Goal: Information Seeking & Learning: Learn about a topic

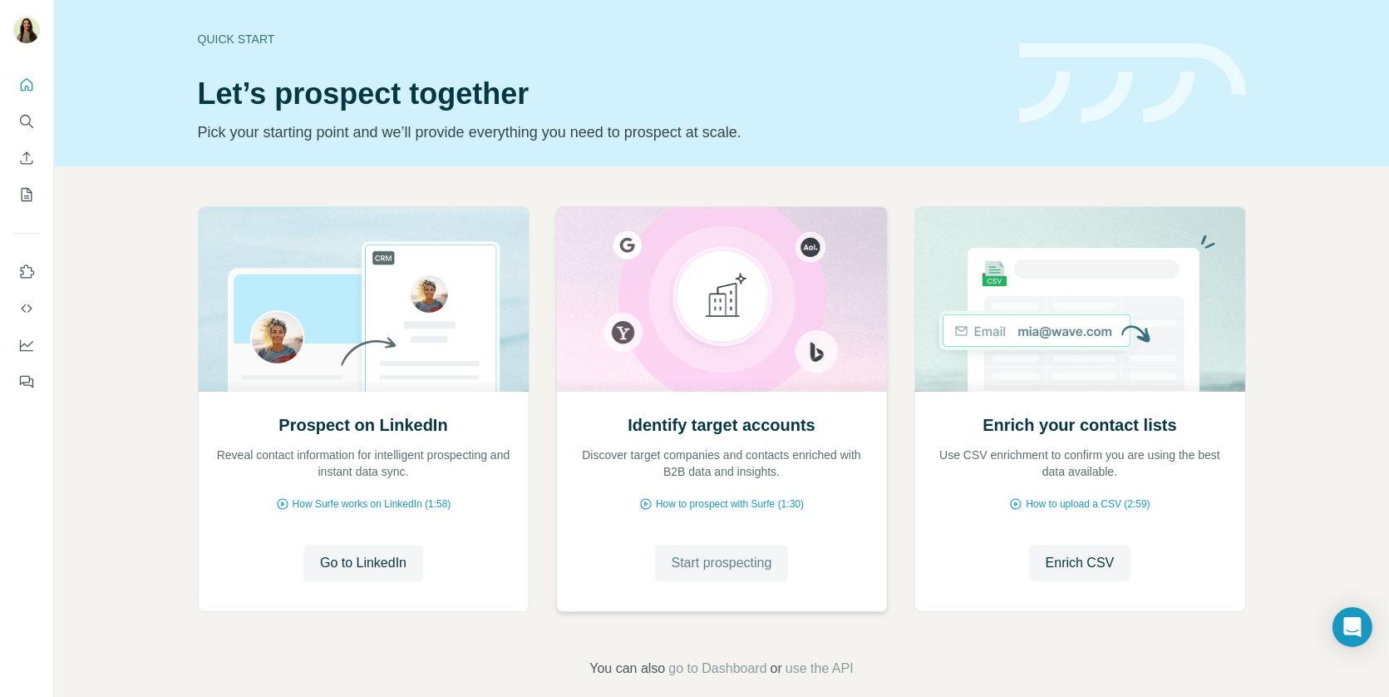
click at [717, 558] on span "Start prospecting" at bounding box center [722, 563] width 101 height 20
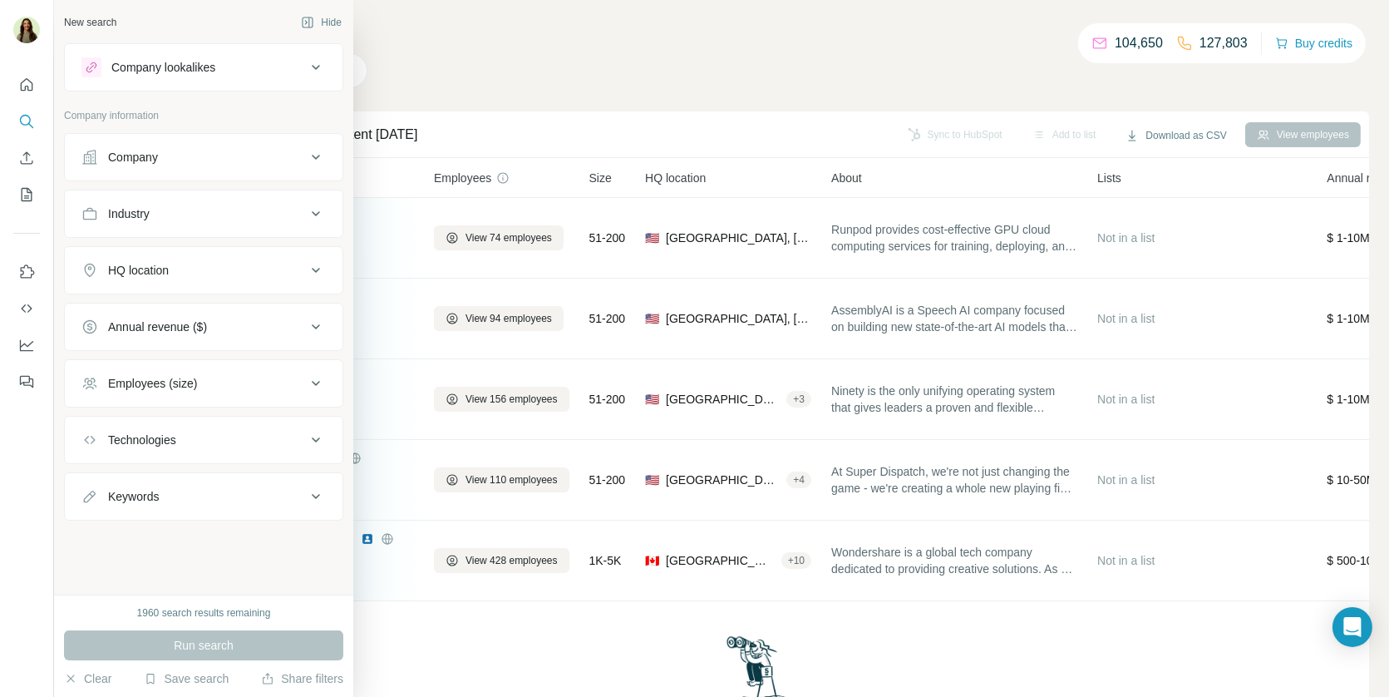
click at [149, 72] on div "Company lookalikes" at bounding box center [163, 67] width 104 height 17
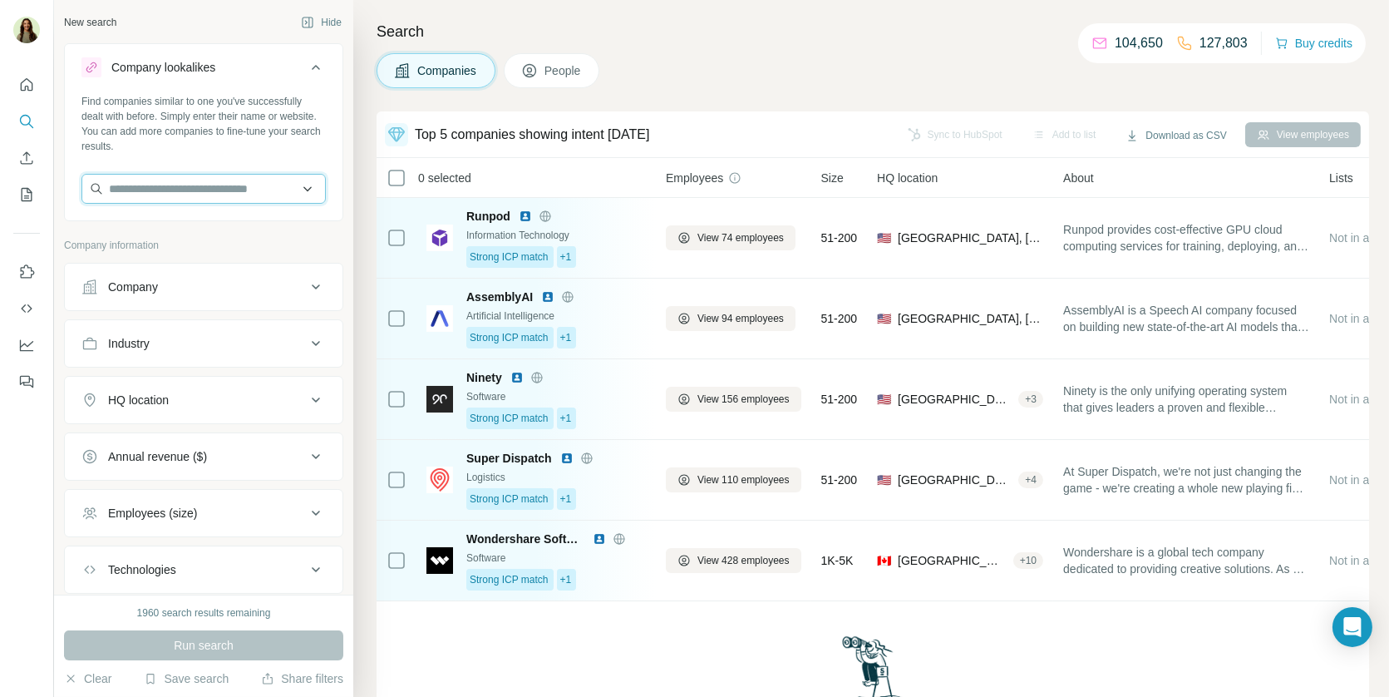
click at [174, 190] on input "text" at bounding box center [203, 189] width 244 height 30
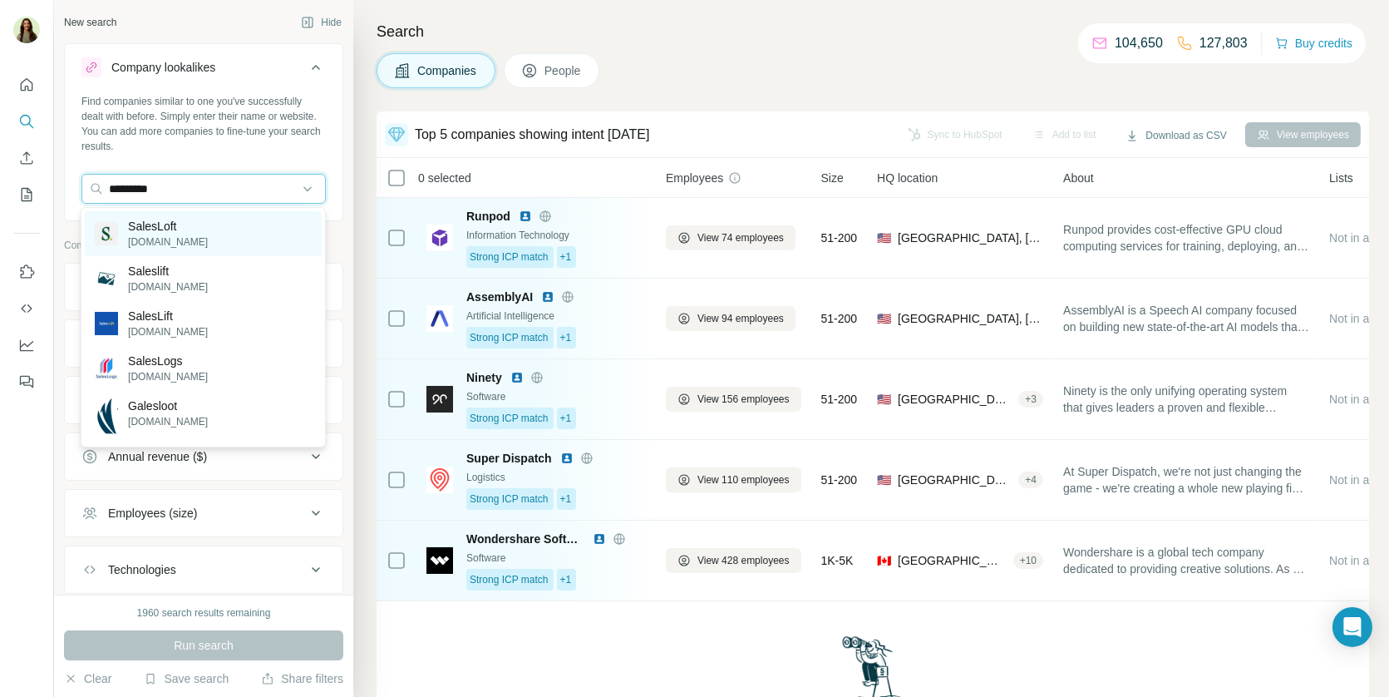
type input "*********"
click at [187, 229] on p "SalesLoft" at bounding box center [168, 226] width 80 height 17
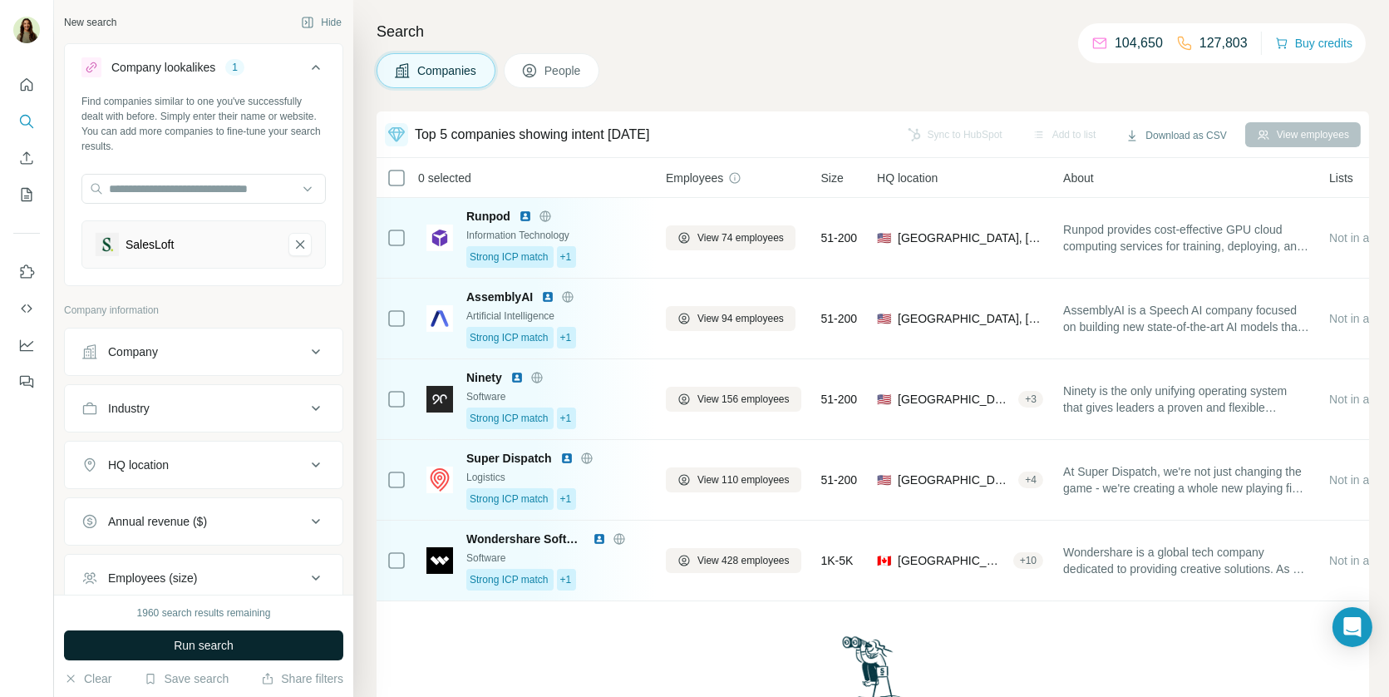
click at [178, 642] on span "Run search" at bounding box center [204, 645] width 60 height 17
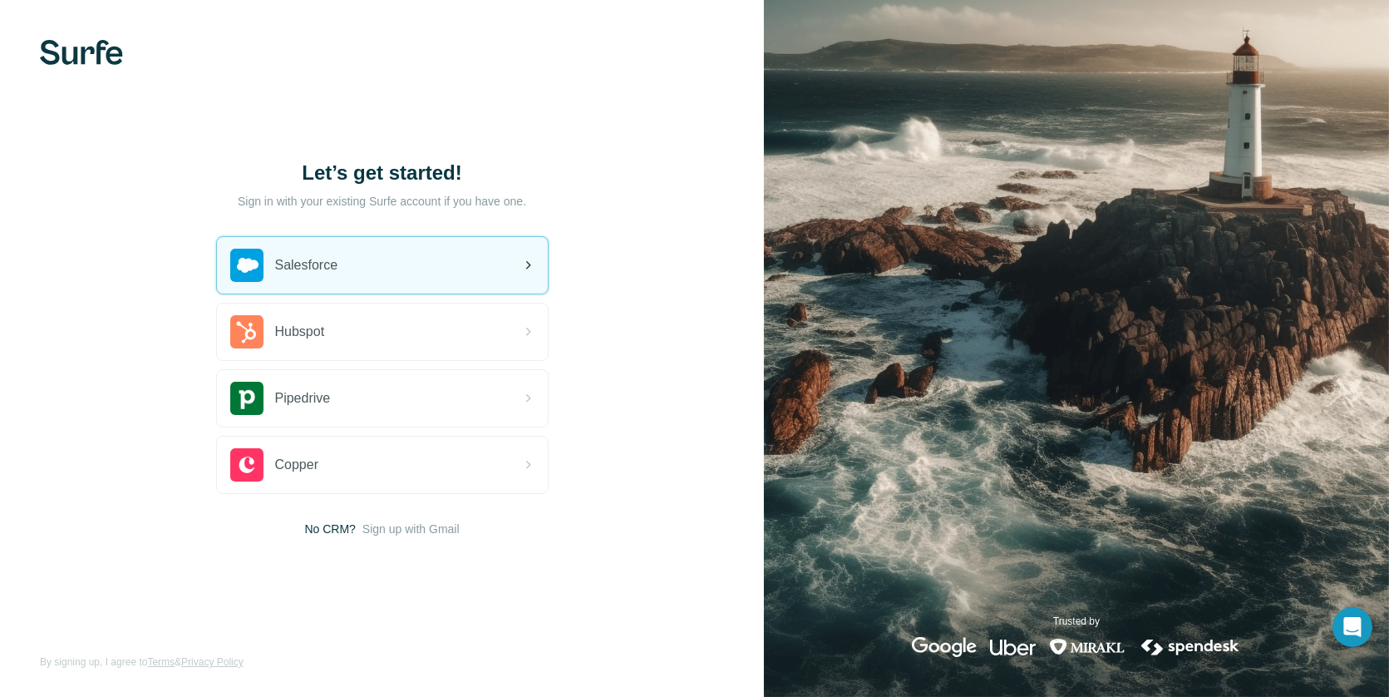
click at [473, 264] on div "Salesforce" at bounding box center [382, 265] width 331 height 57
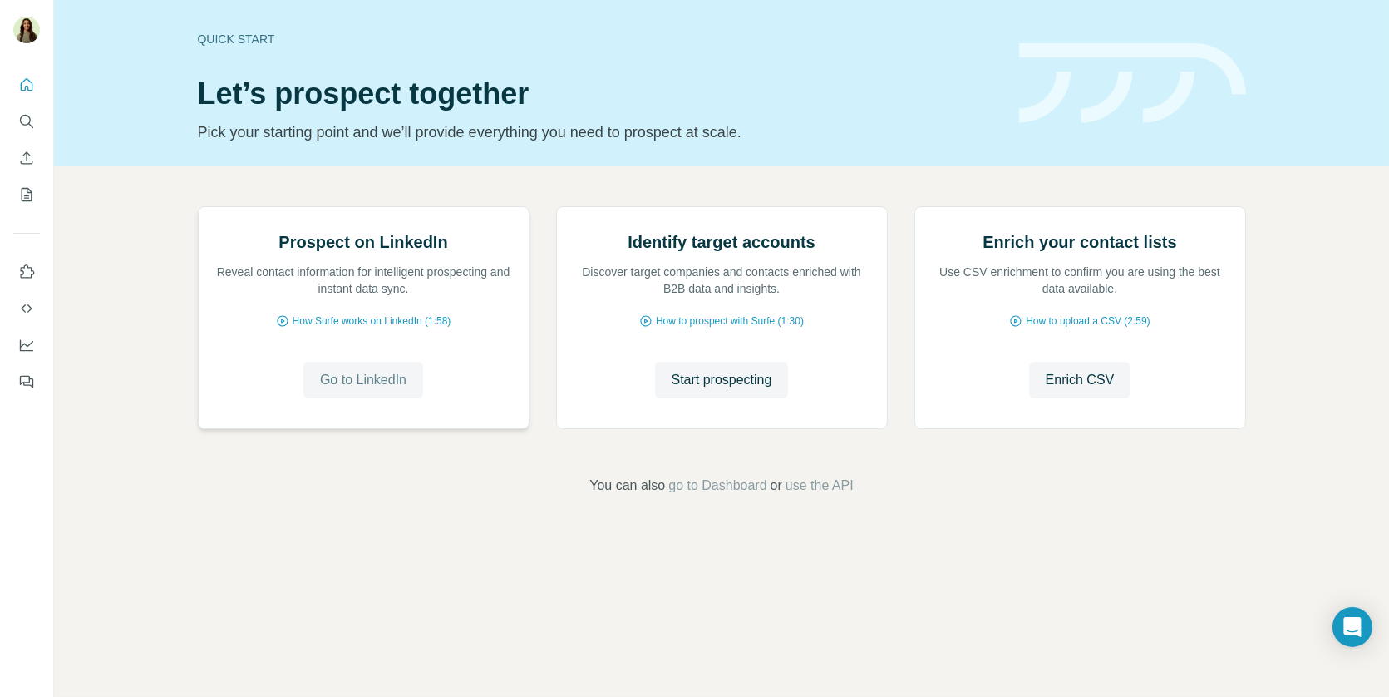
click at [370, 390] on span "Go to LinkedIn" at bounding box center [363, 380] width 86 height 20
click at [689, 390] on span "Start prospecting" at bounding box center [722, 380] width 101 height 20
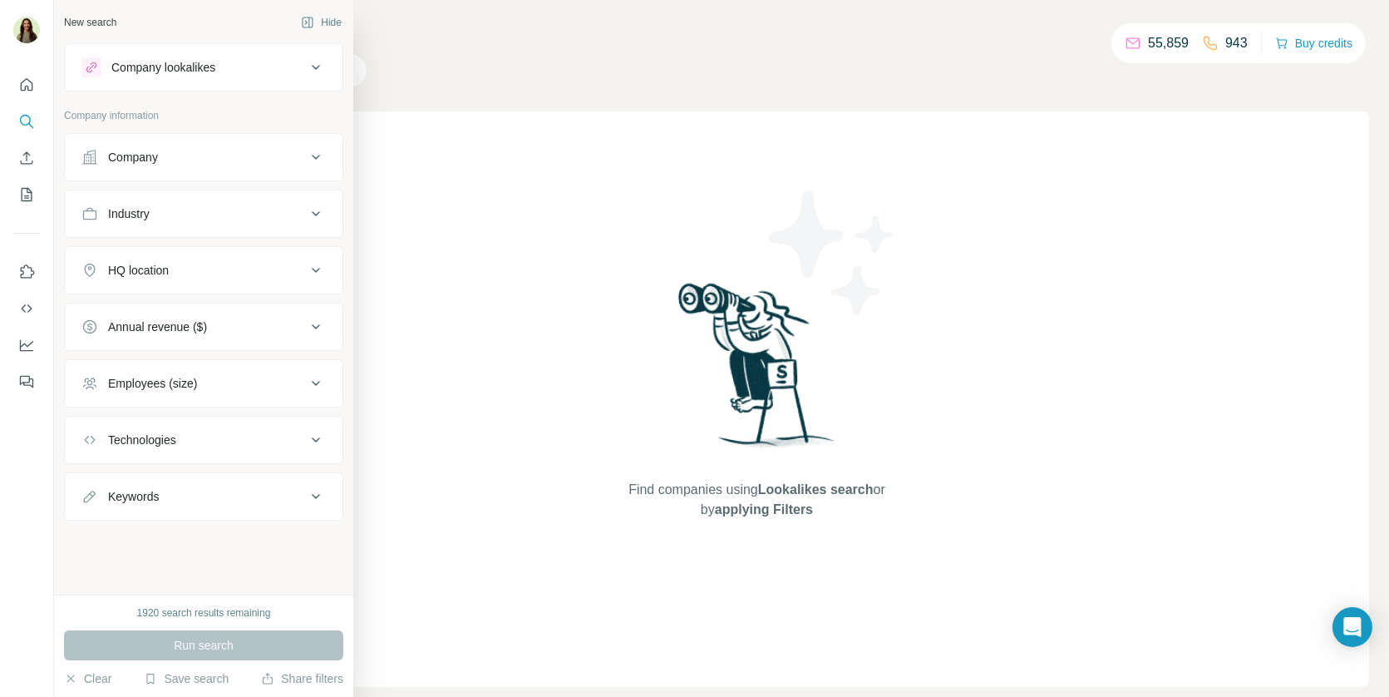
click at [134, 81] on button "Company lookalikes" at bounding box center [204, 67] width 278 height 40
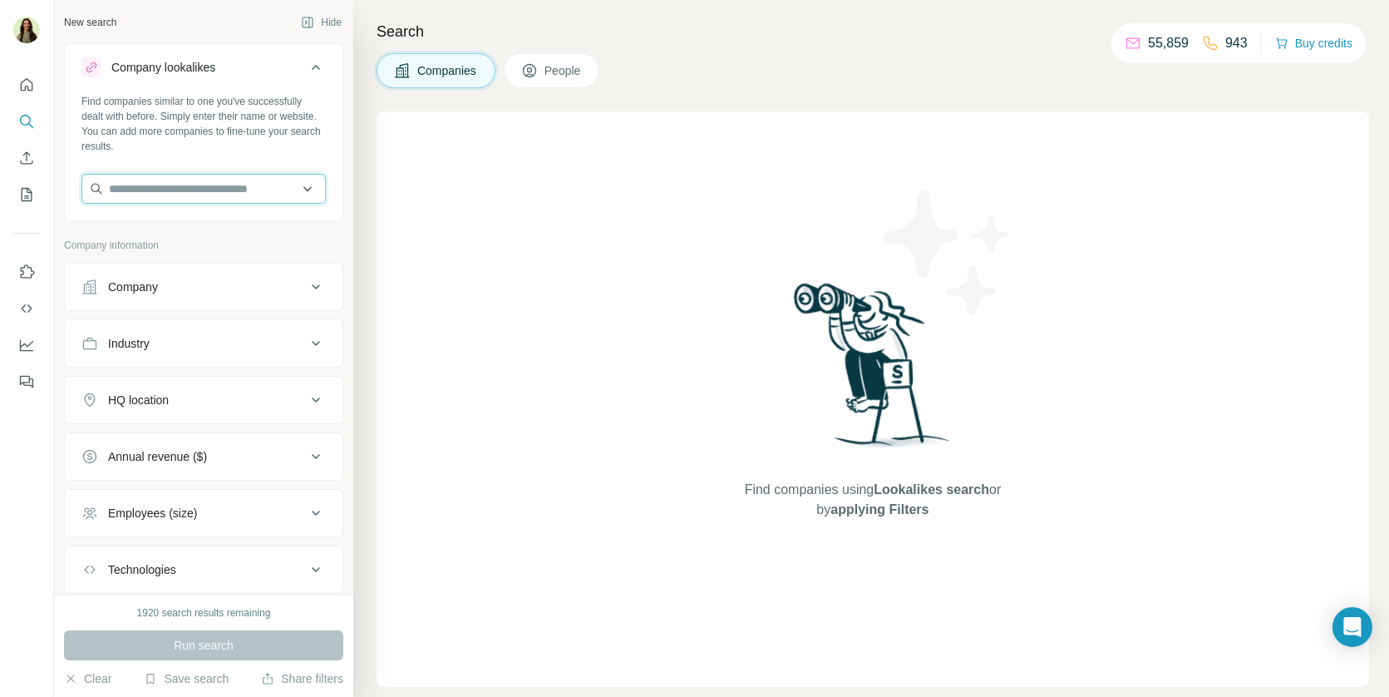
click at [185, 184] on input "text" at bounding box center [203, 189] width 244 height 30
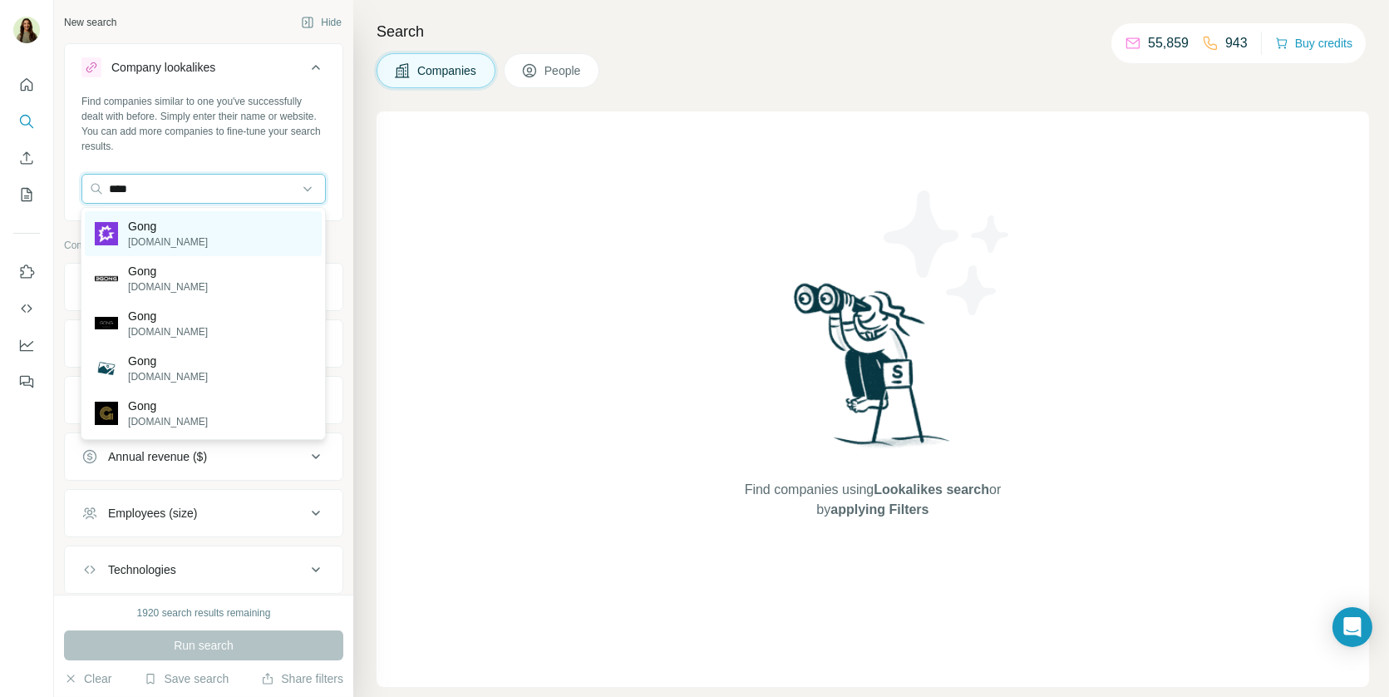
type input "****"
click at [174, 229] on div "Gong [DOMAIN_NAME]" at bounding box center [203, 233] width 237 height 45
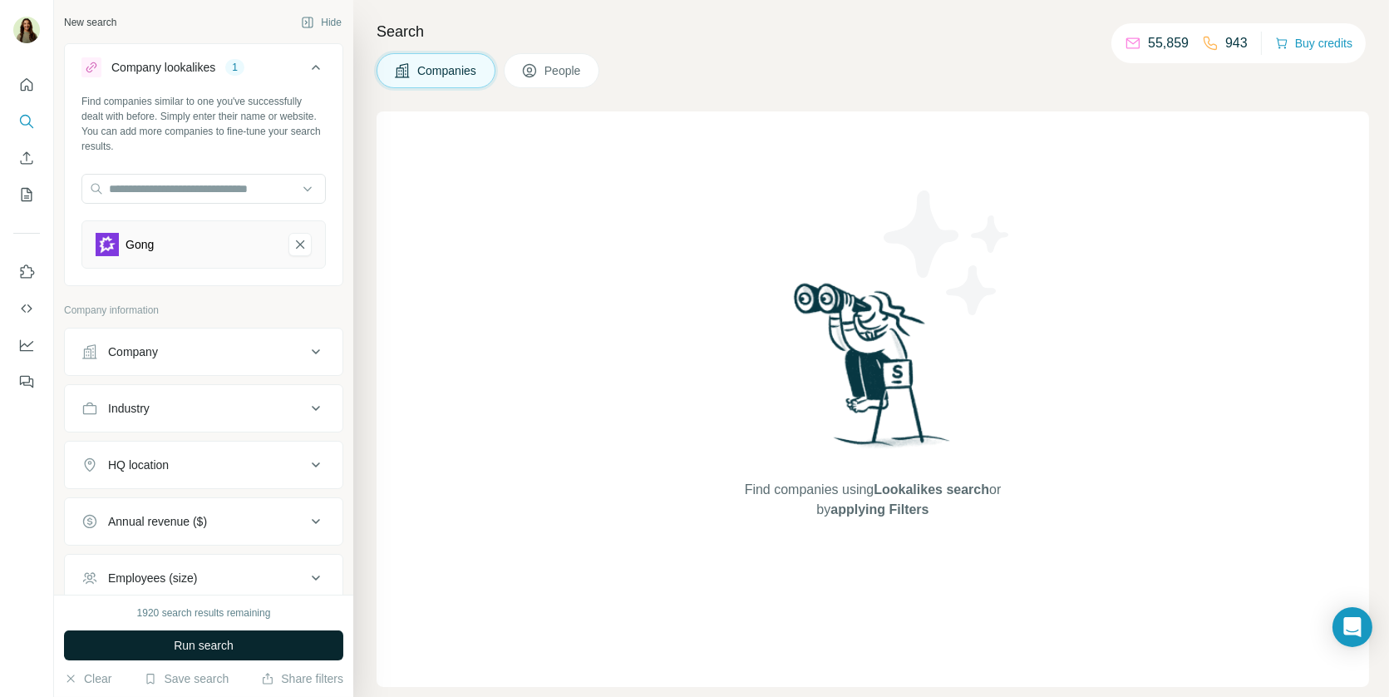
click at [176, 648] on span "Run search" at bounding box center [204, 645] width 60 height 17
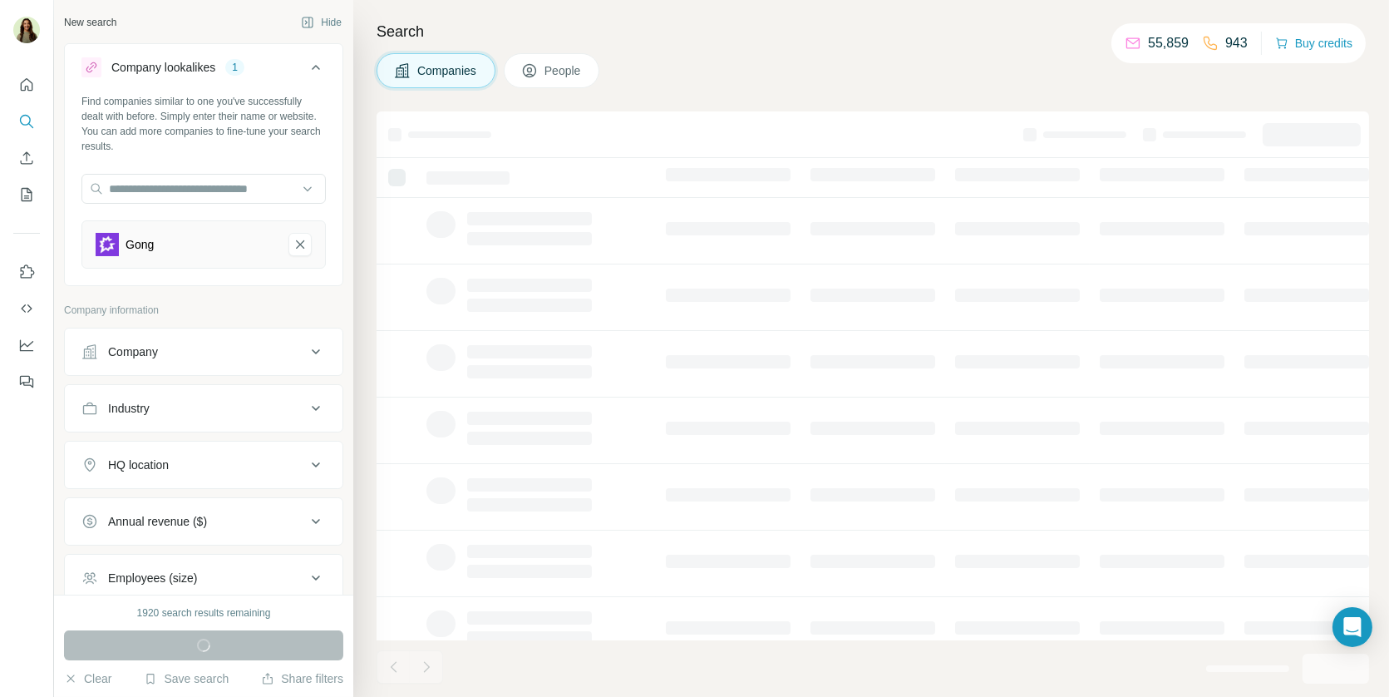
click at [544, 68] on button "People" at bounding box center [552, 70] width 96 height 35
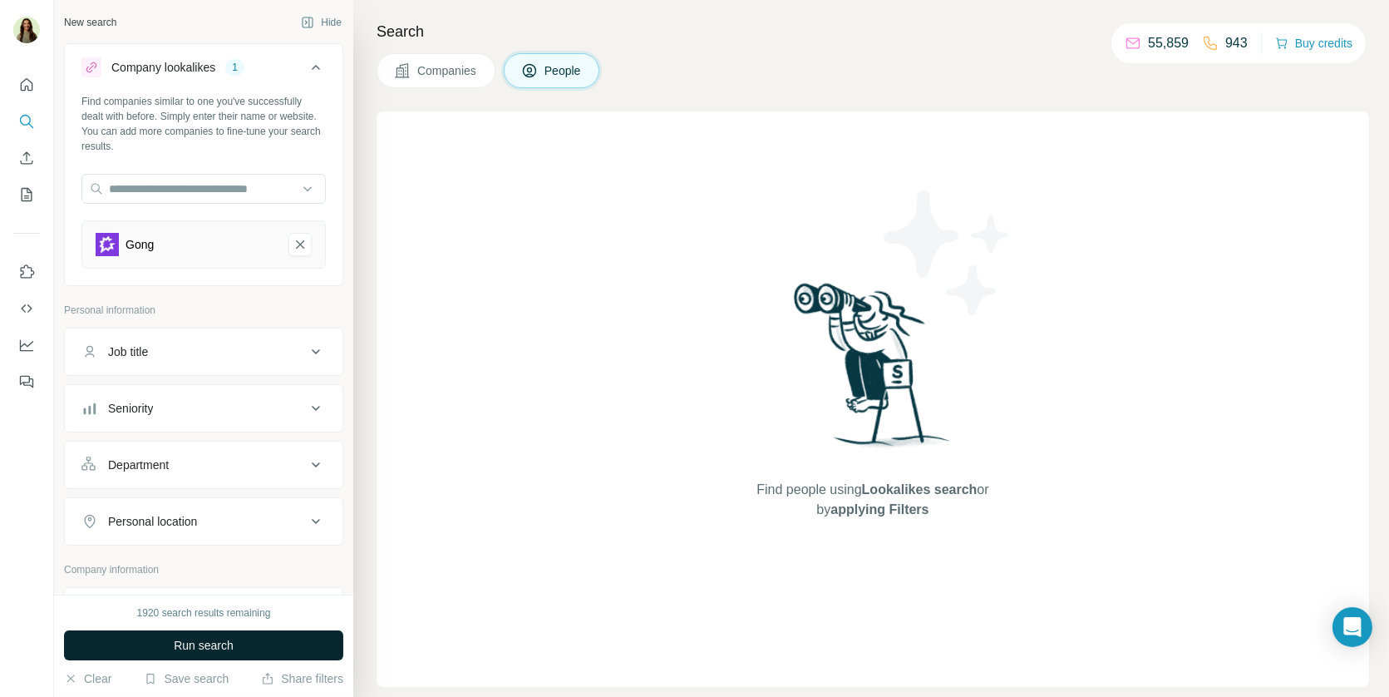
click at [447, 68] on span "Companies" at bounding box center [447, 70] width 61 height 17
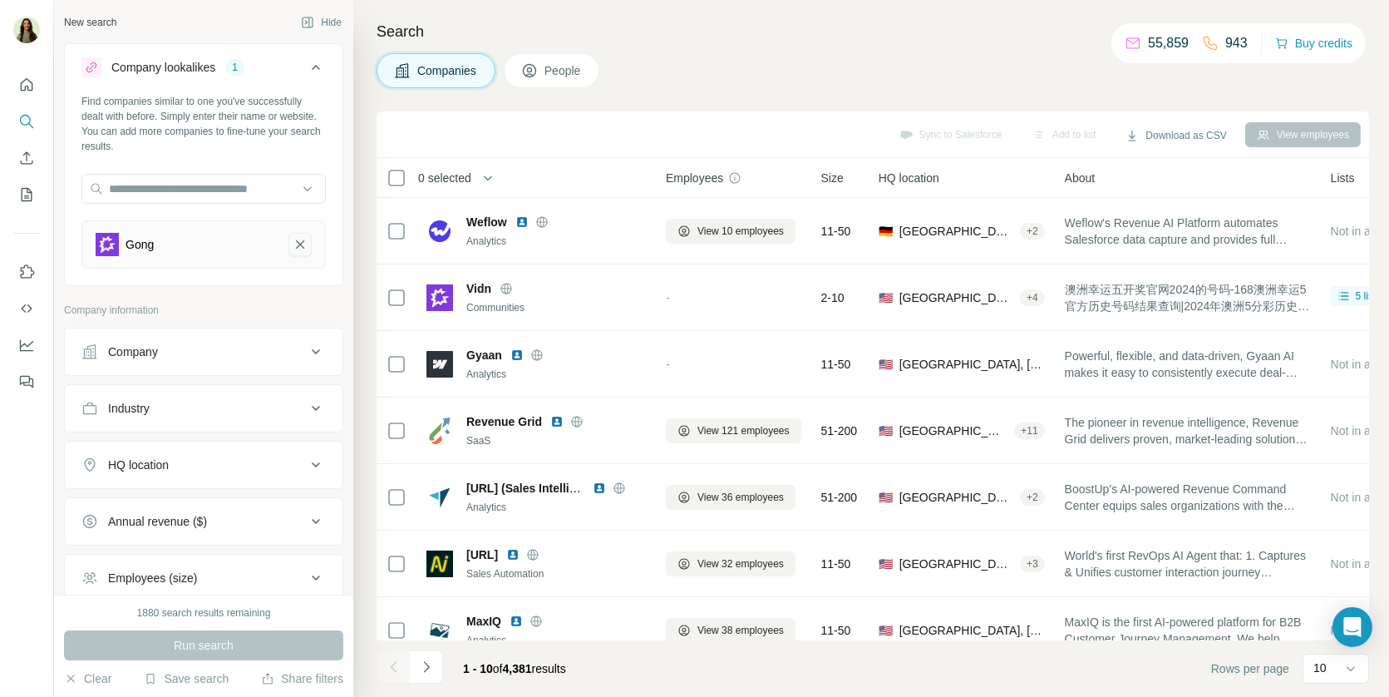
click at [302, 236] on icon "Gong-remove-button" at bounding box center [300, 244] width 15 height 17
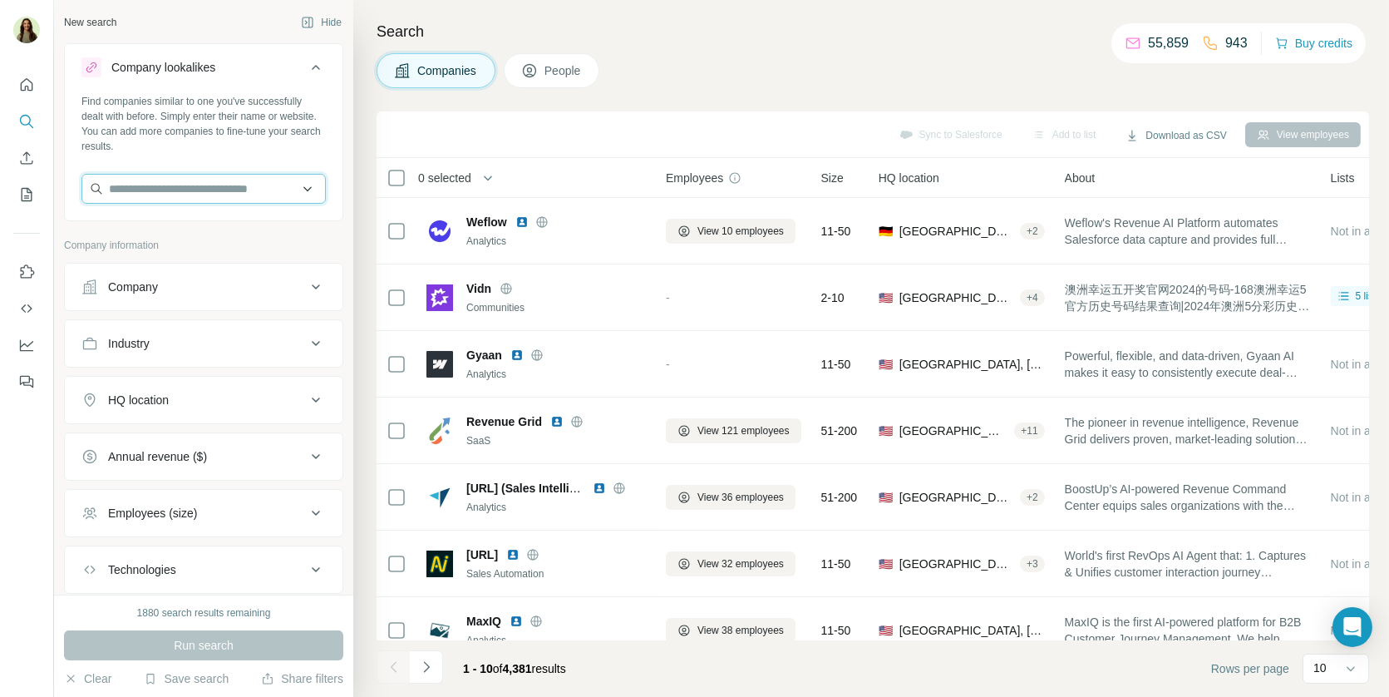
click at [248, 188] on input "text" at bounding box center [203, 189] width 244 height 30
type input "********"
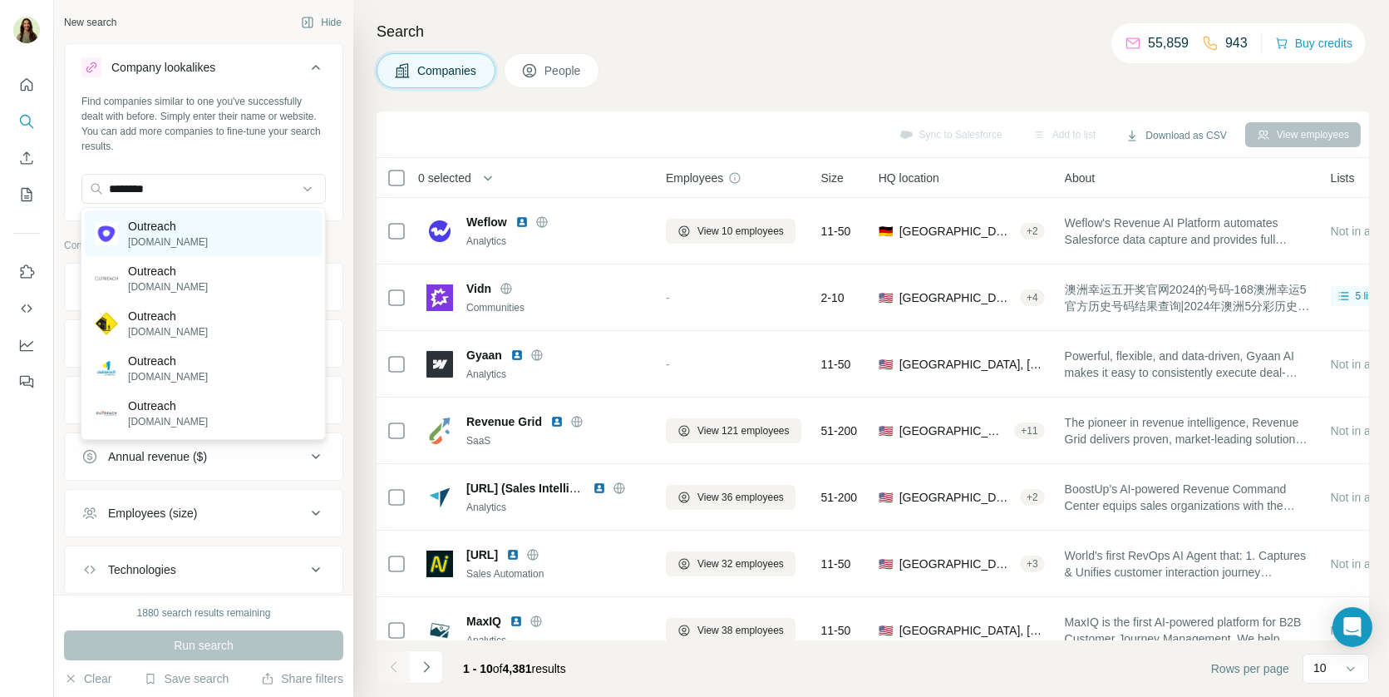
click at [204, 239] on div "Outreach [DOMAIN_NAME]" at bounding box center [203, 233] width 237 height 45
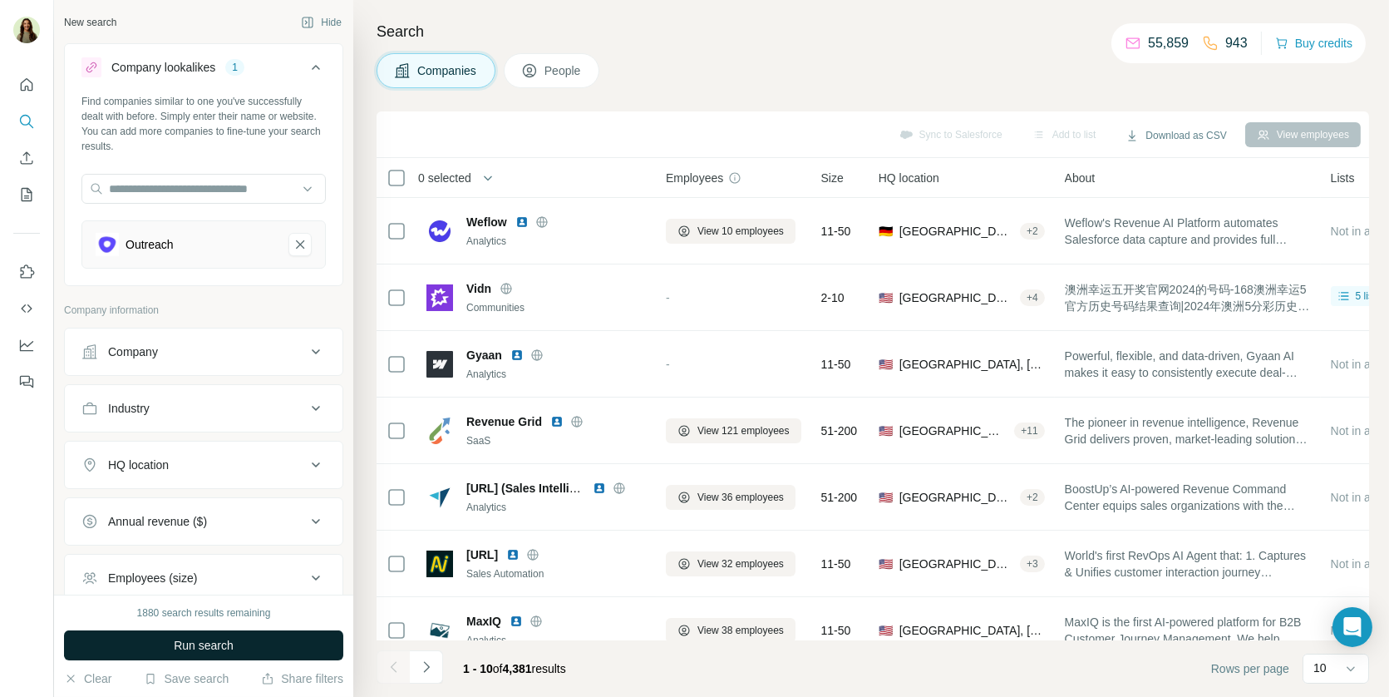
click at [224, 655] on button "Run search" at bounding box center [203, 645] width 279 height 30
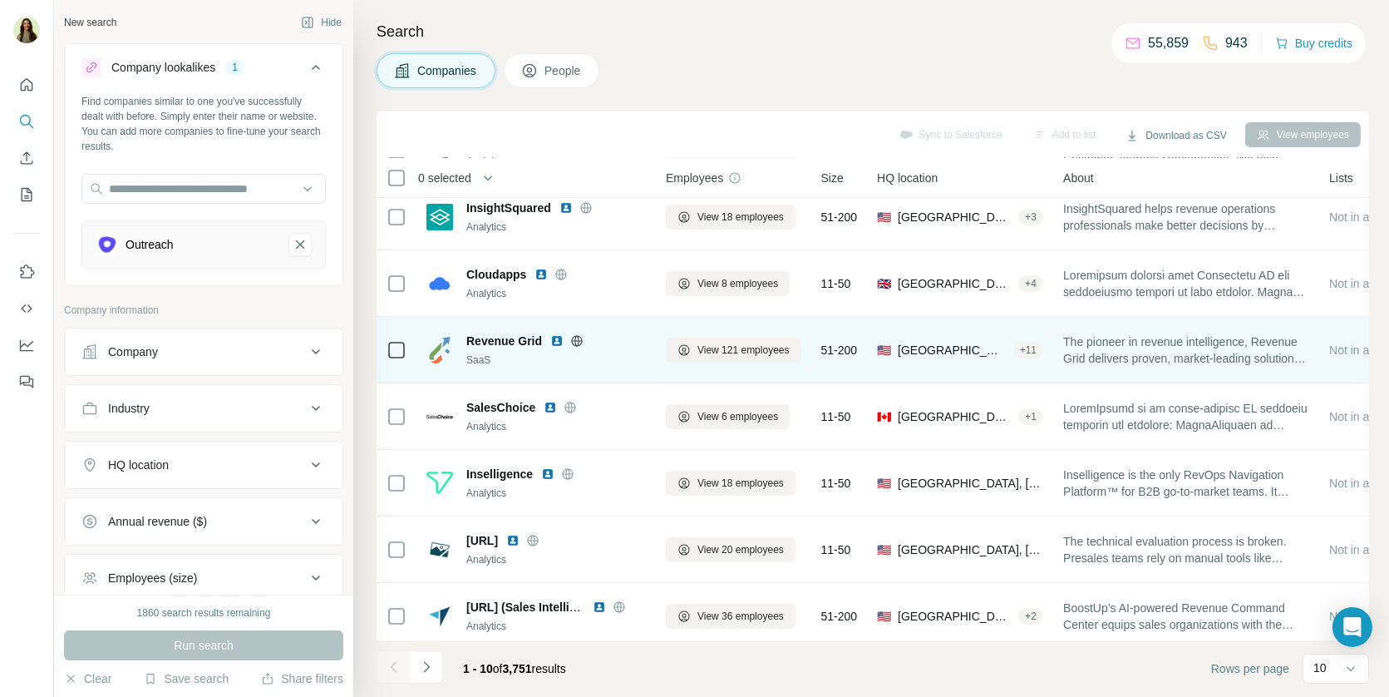
scroll to position [222, 0]
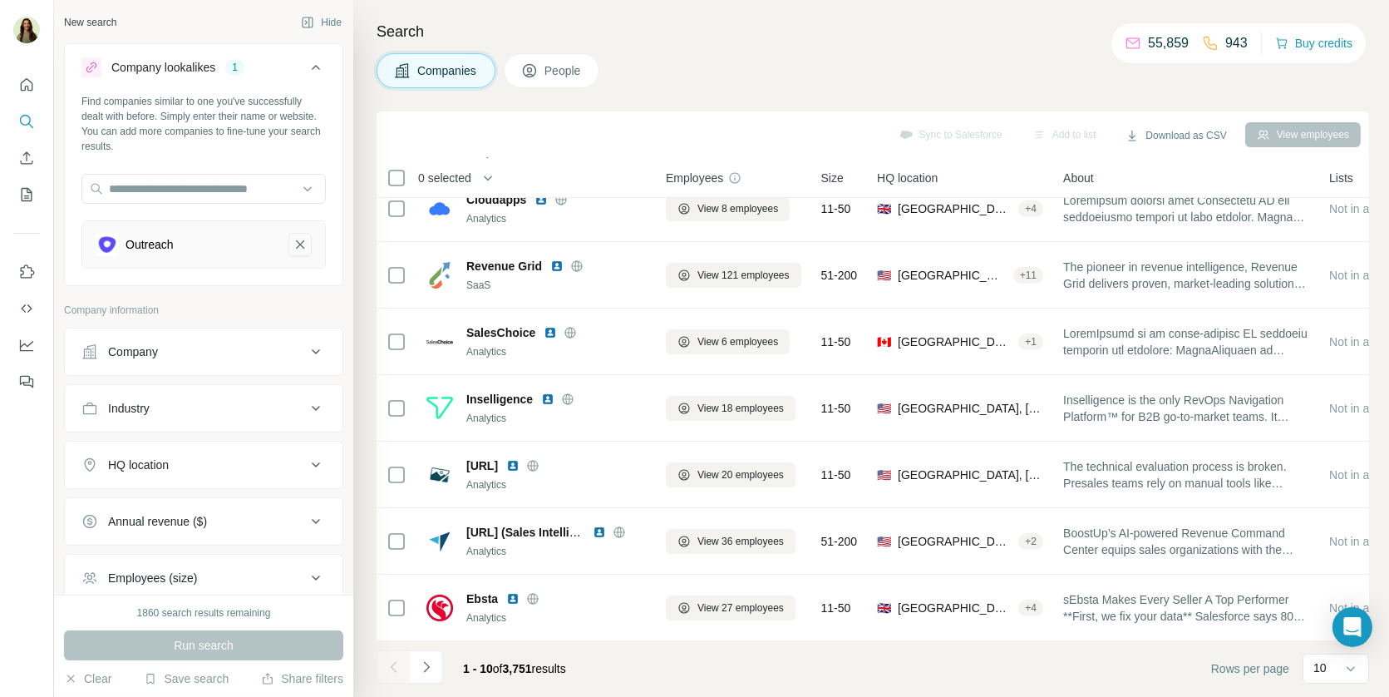
click at [293, 242] on icon "Outreach-remove-button" at bounding box center [300, 244] width 15 height 17
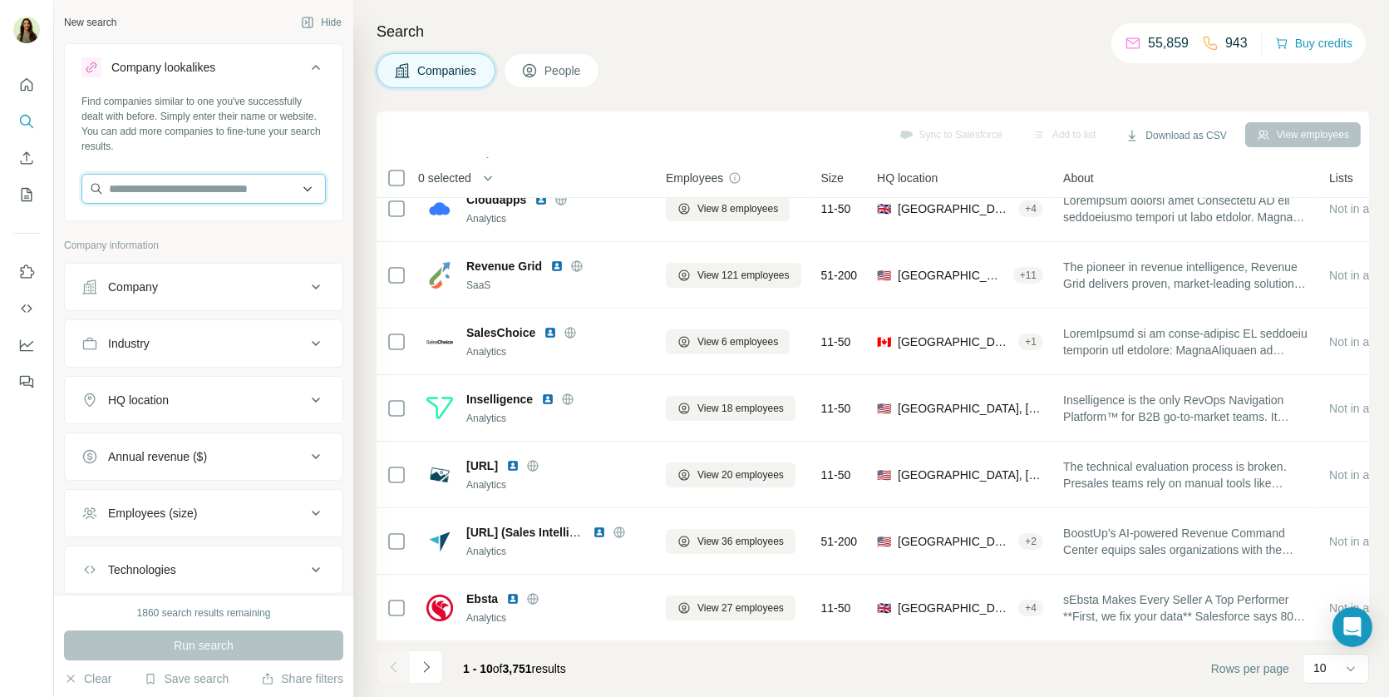
click at [254, 183] on input "text" at bounding box center [203, 189] width 244 height 30
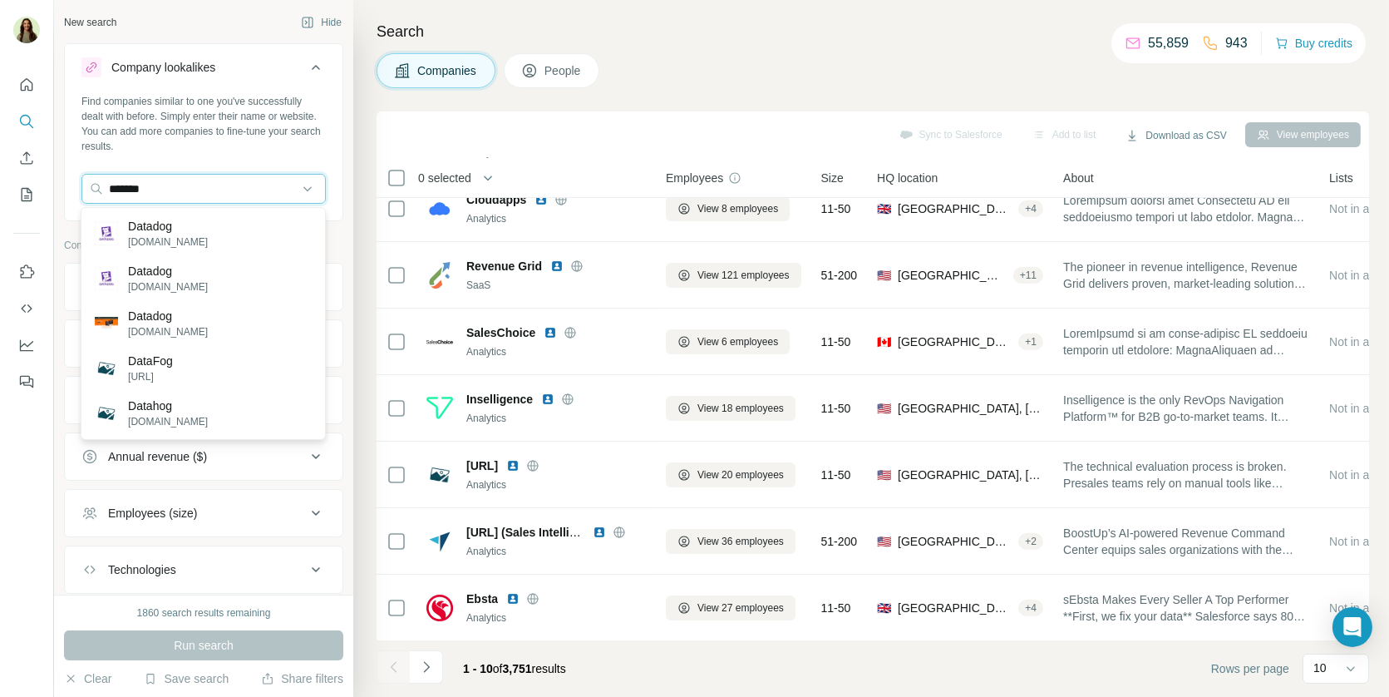
type input "*******"
click at [252, 249] on div "Datadog [DOMAIN_NAME]" at bounding box center [203, 233] width 237 height 45
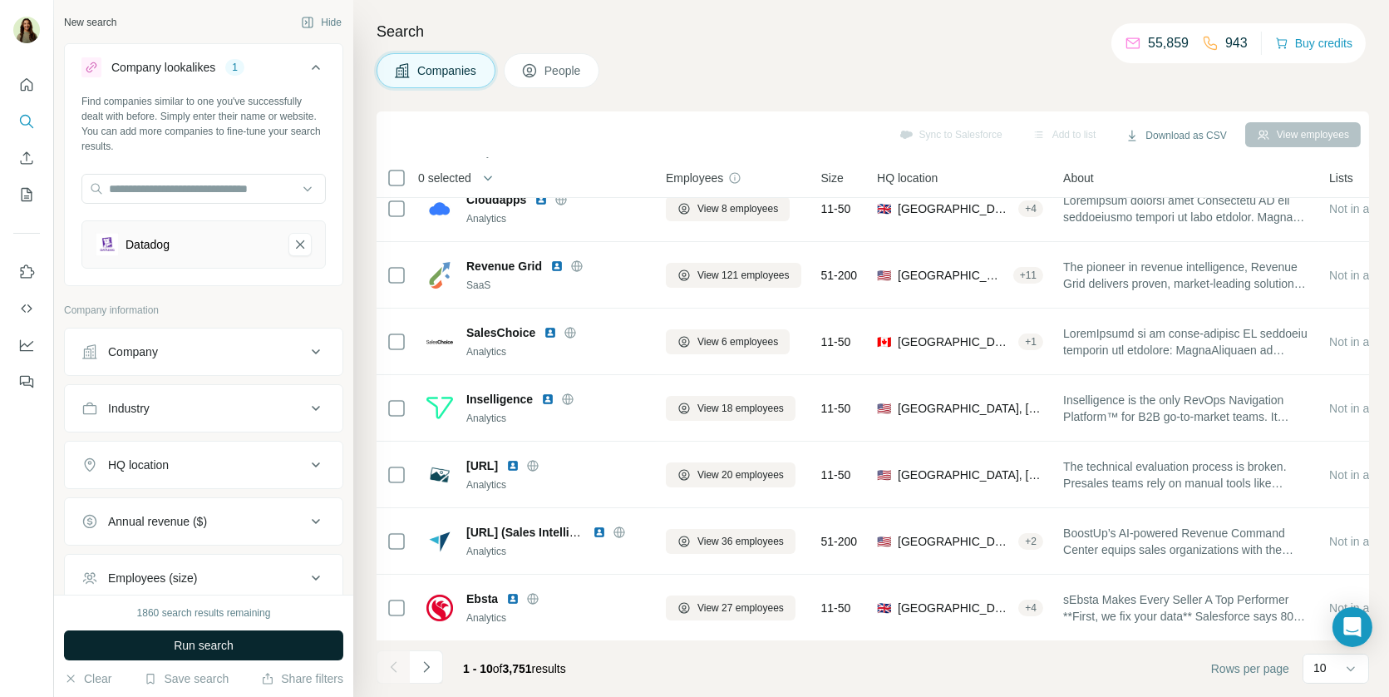
click at [189, 646] on span "Run search" at bounding box center [204, 645] width 60 height 17
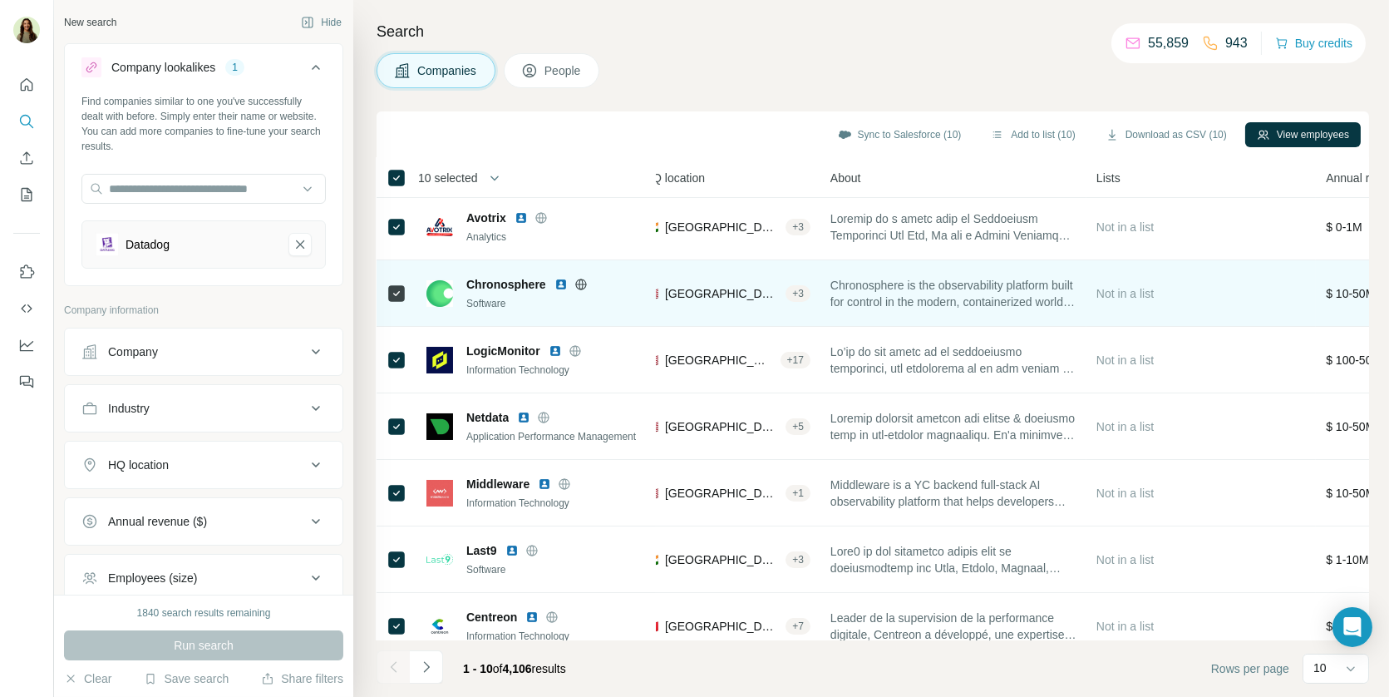
scroll to position [4, 0]
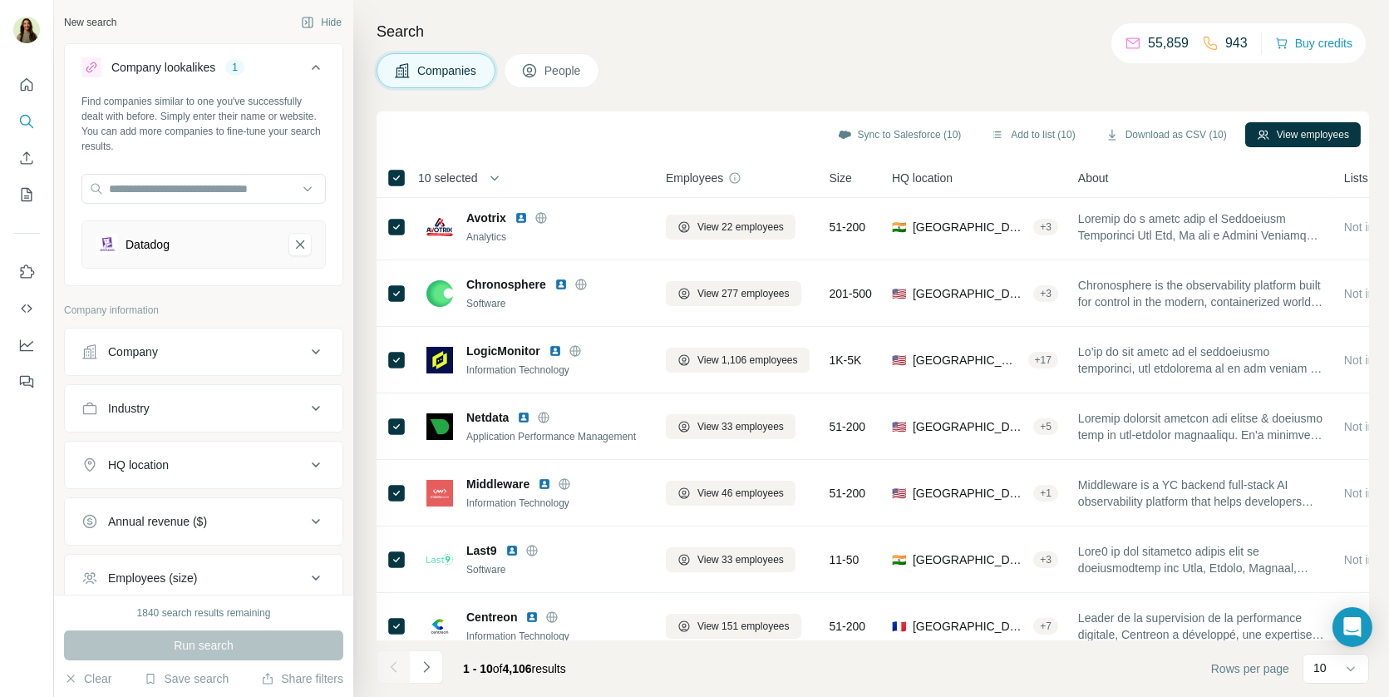
click at [543, 73] on button "People" at bounding box center [552, 70] width 96 height 35
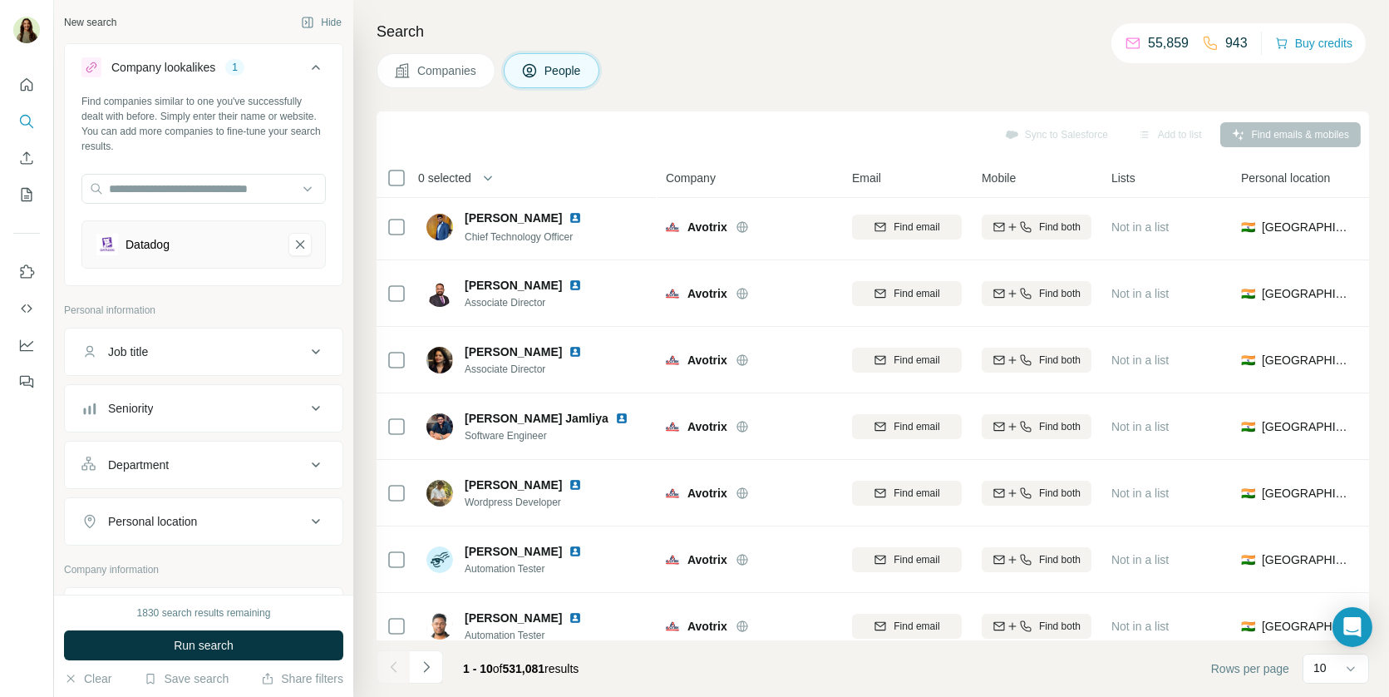
click at [210, 357] on div "Job title" at bounding box center [193, 351] width 224 height 17
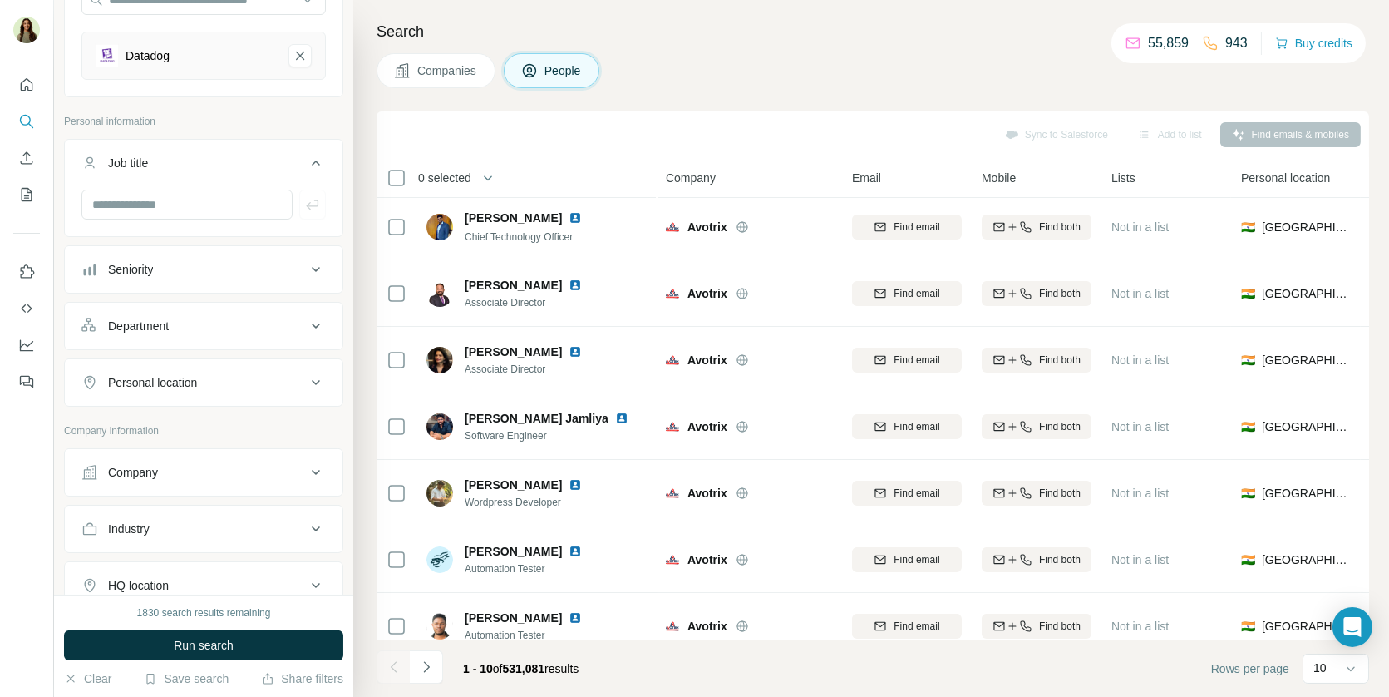
scroll to position [158, 0]
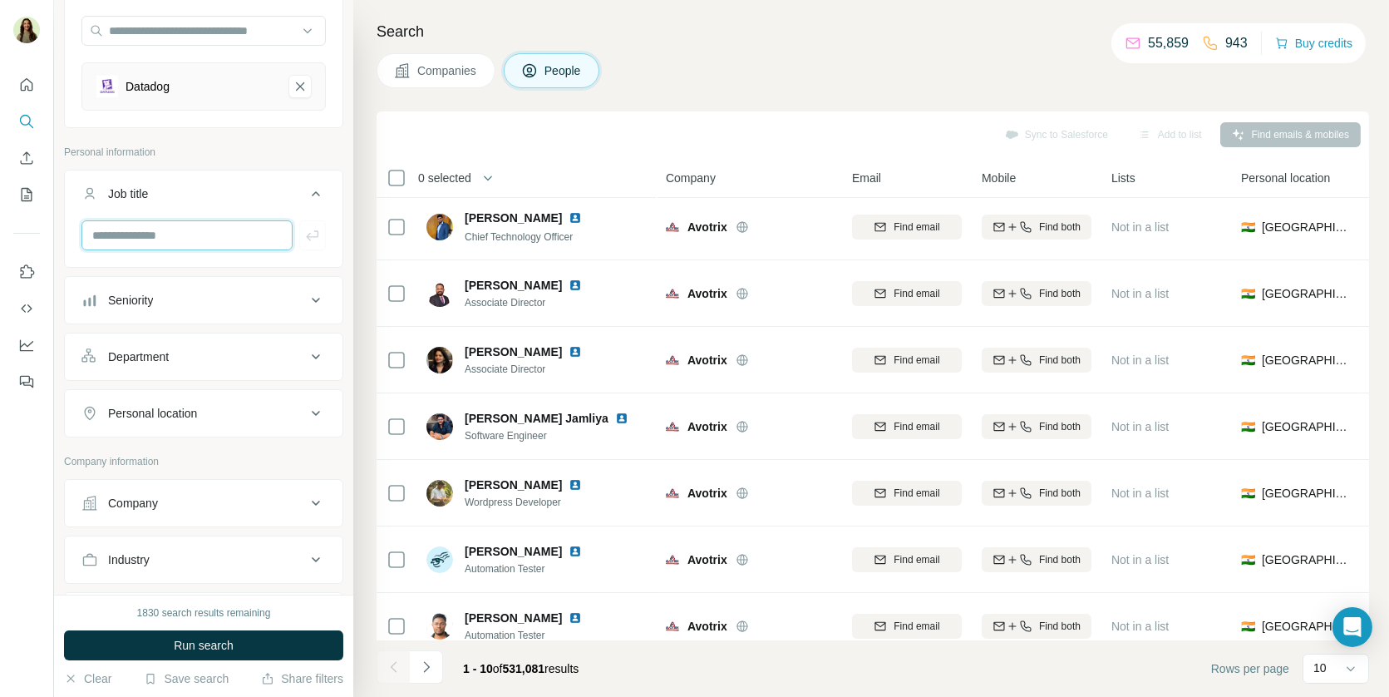
click at [165, 232] on input "text" at bounding box center [186, 235] width 211 height 30
type input "********"
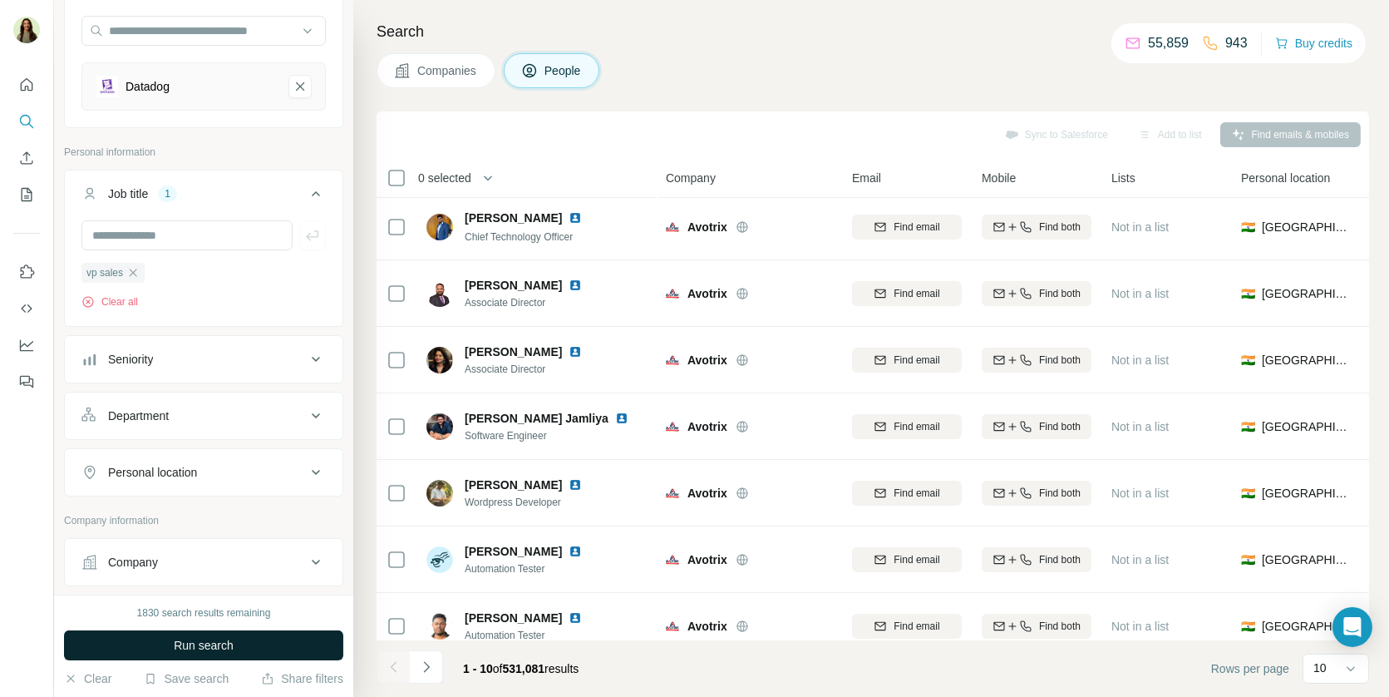
click at [198, 637] on span "Run search" at bounding box center [204, 645] width 60 height 17
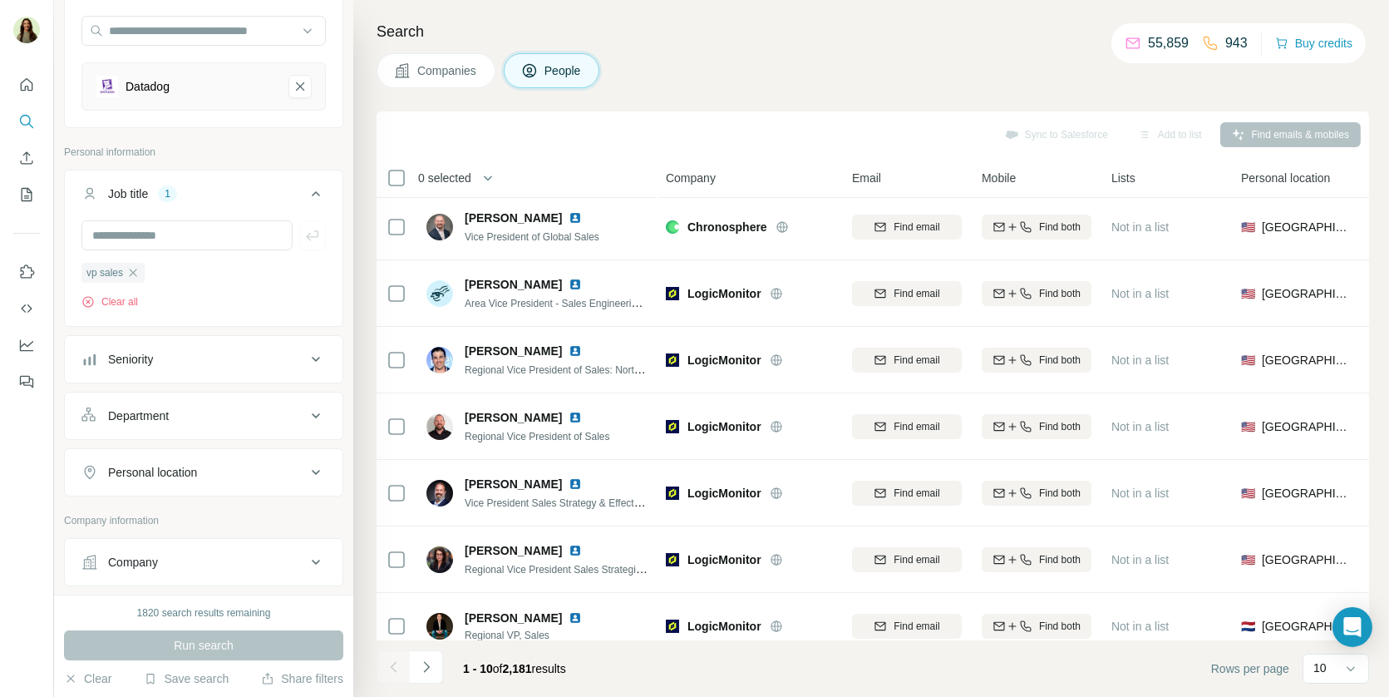
click at [167, 374] on button "Seniority" at bounding box center [204, 359] width 278 height 40
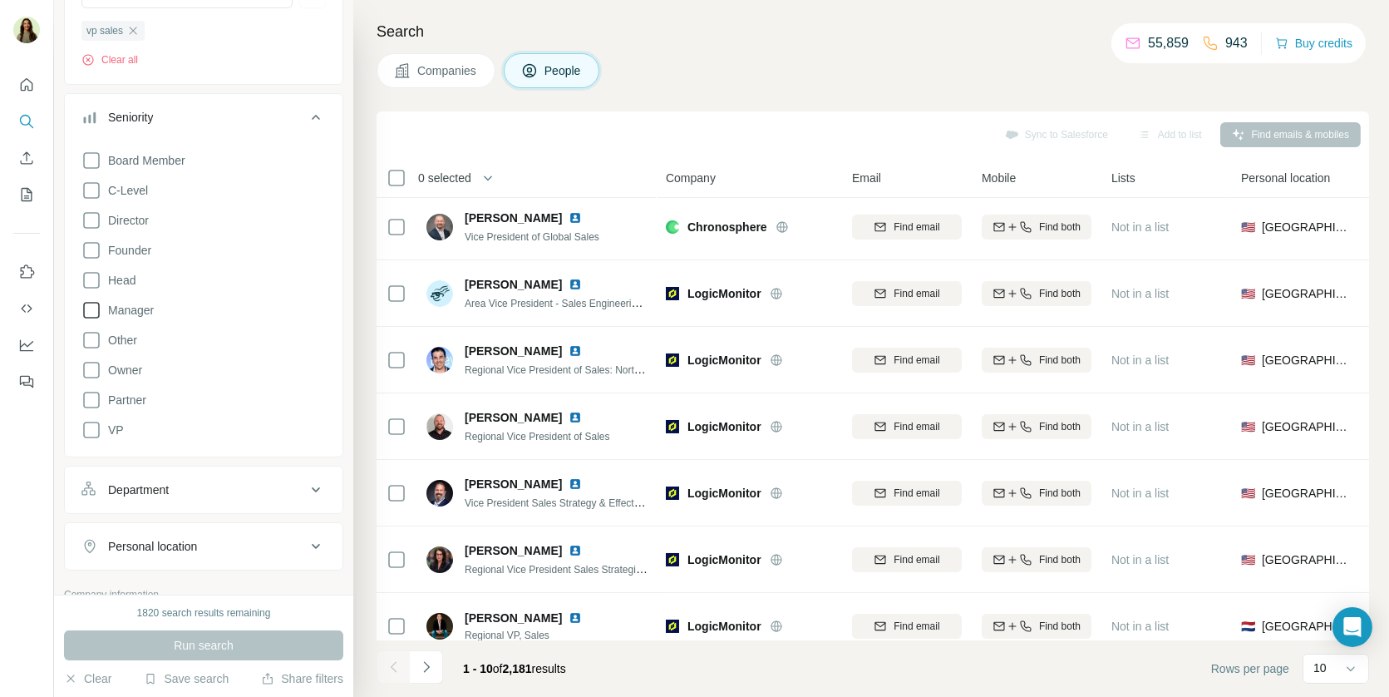
scroll to position [404, 0]
click at [160, 477] on div "Department" at bounding box center [138, 485] width 61 height 17
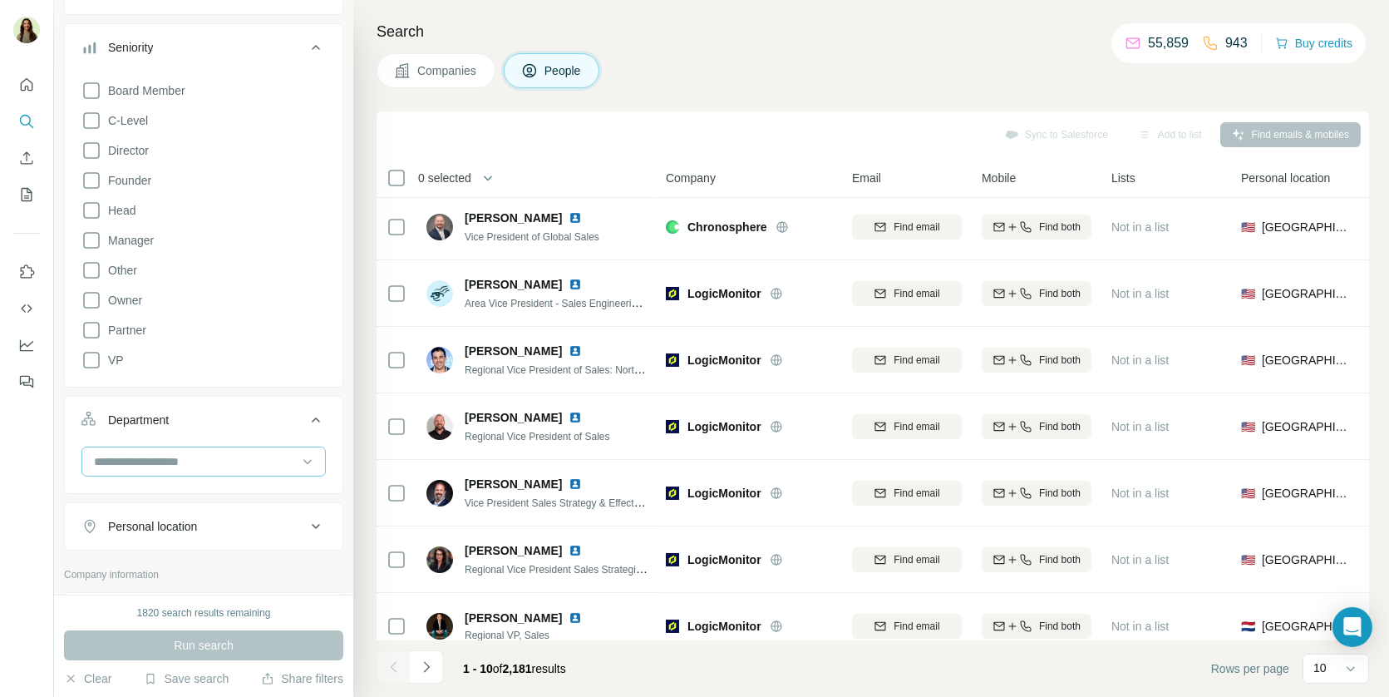
click at [151, 452] on input at bounding box center [194, 461] width 205 height 18
click at [342, 337] on div "Seniority Board Member C-Level Director Founder Head Manager Other Owner Partne…" at bounding box center [203, 205] width 279 height 364
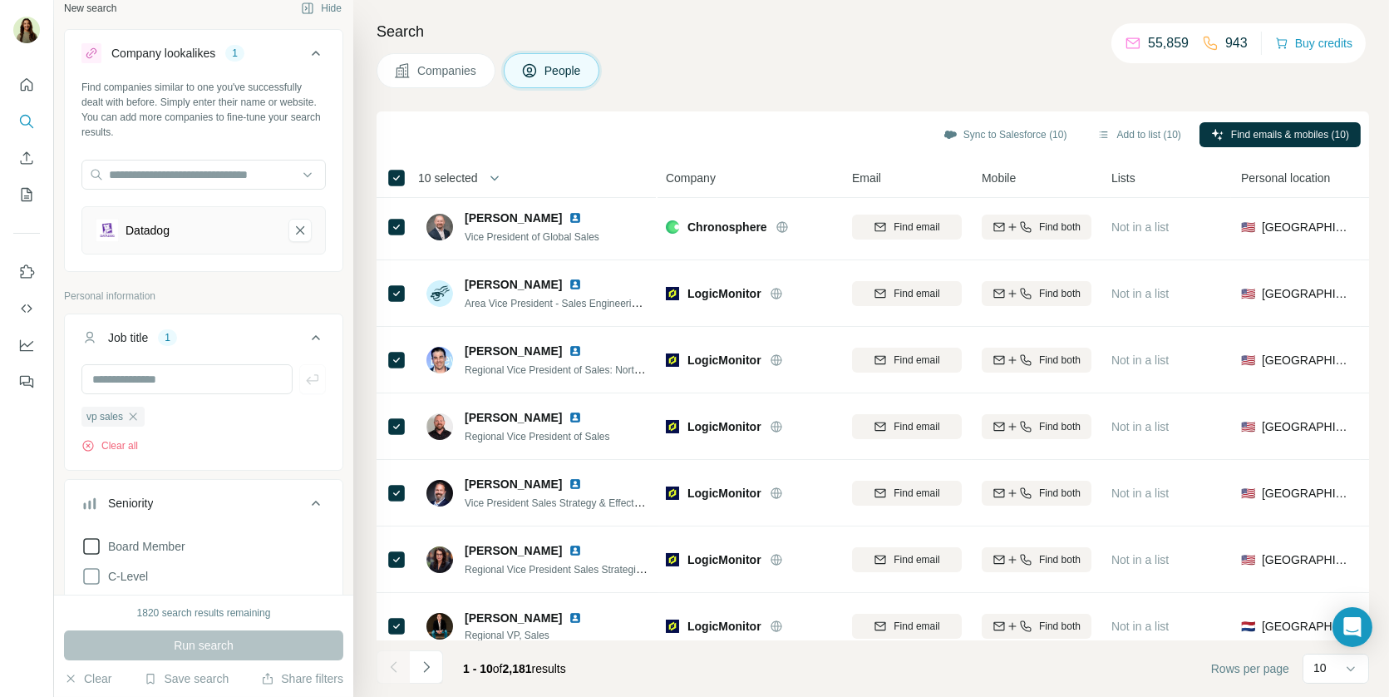
scroll to position [0, 0]
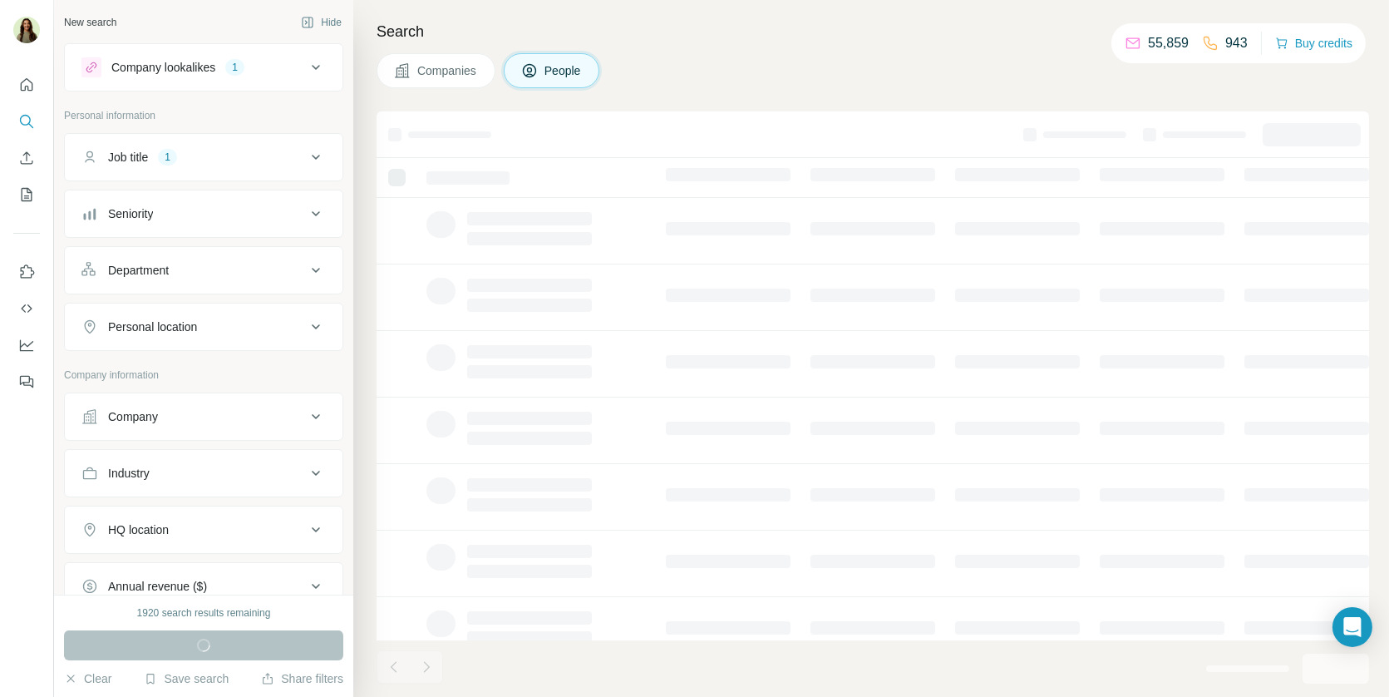
click at [245, 159] on div "Job title 1" at bounding box center [193, 157] width 224 height 17
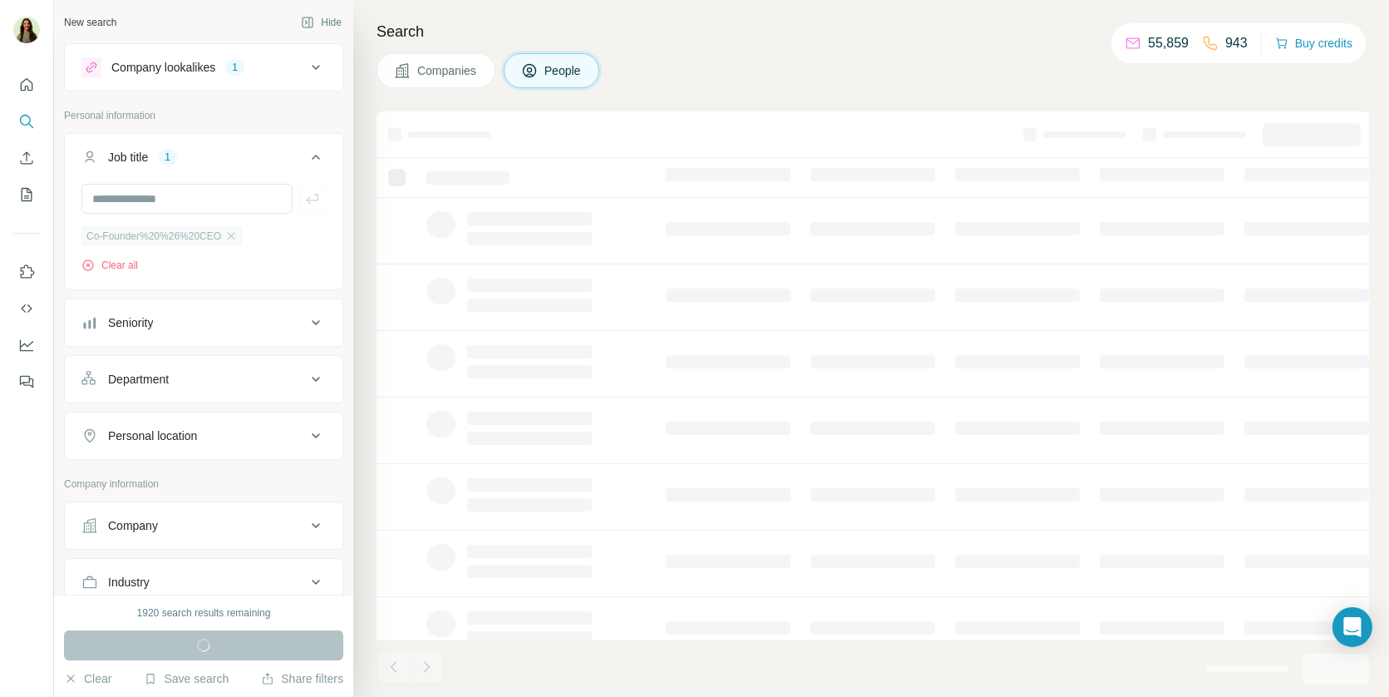
click at [224, 234] on div "Co-Founder%20%26%20CEO" at bounding box center [161, 236] width 161 height 20
click at [199, 195] on input "text" at bounding box center [186, 199] width 211 height 30
click at [203, 177] on button "Job title 1" at bounding box center [204, 160] width 278 height 47
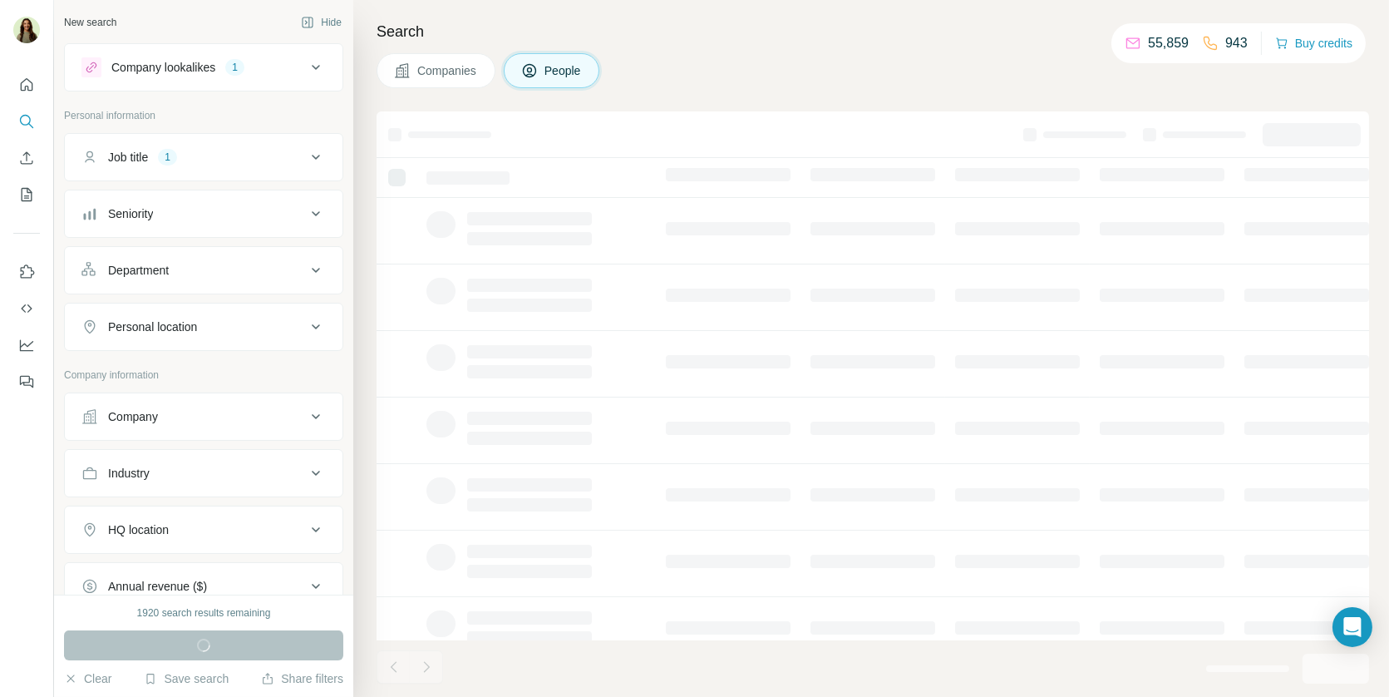
click at [199, 170] on button "Job title 1" at bounding box center [204, 157] width 278 height 40
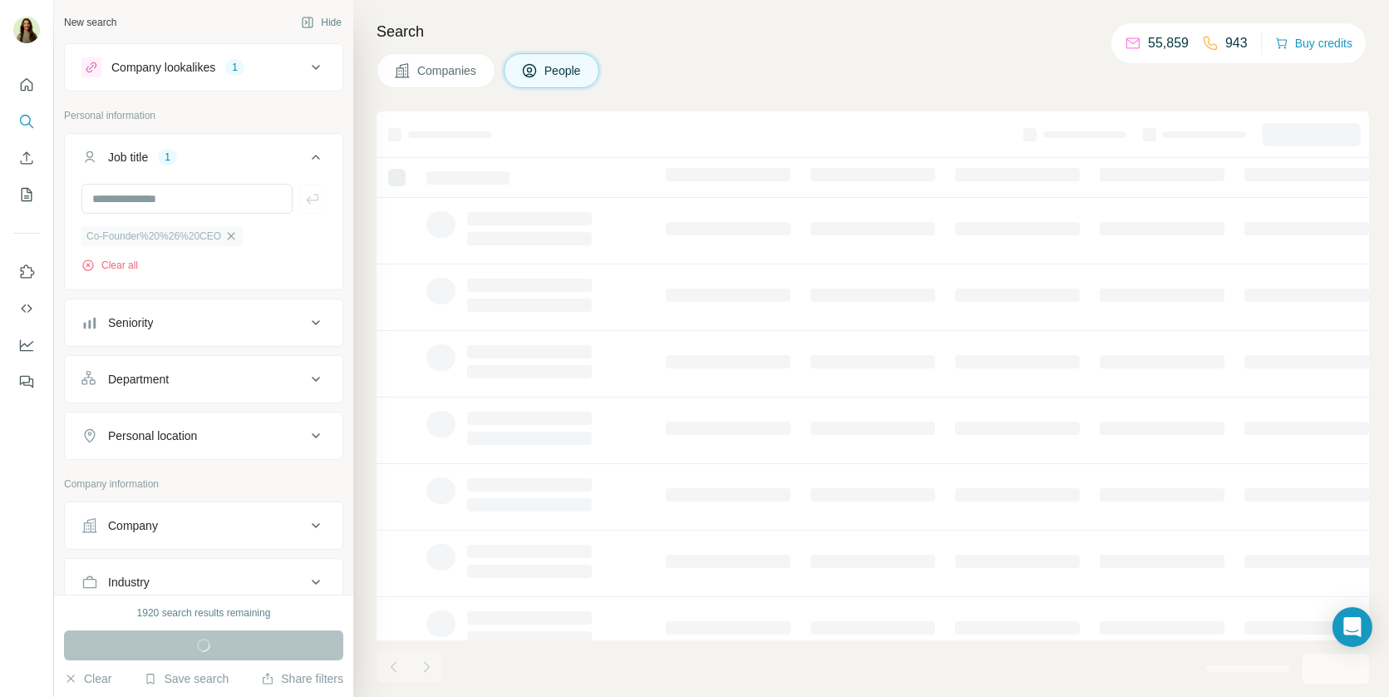
click at [235, 234] on icon "button" at bounding box center [231, 235] width 7 height 7
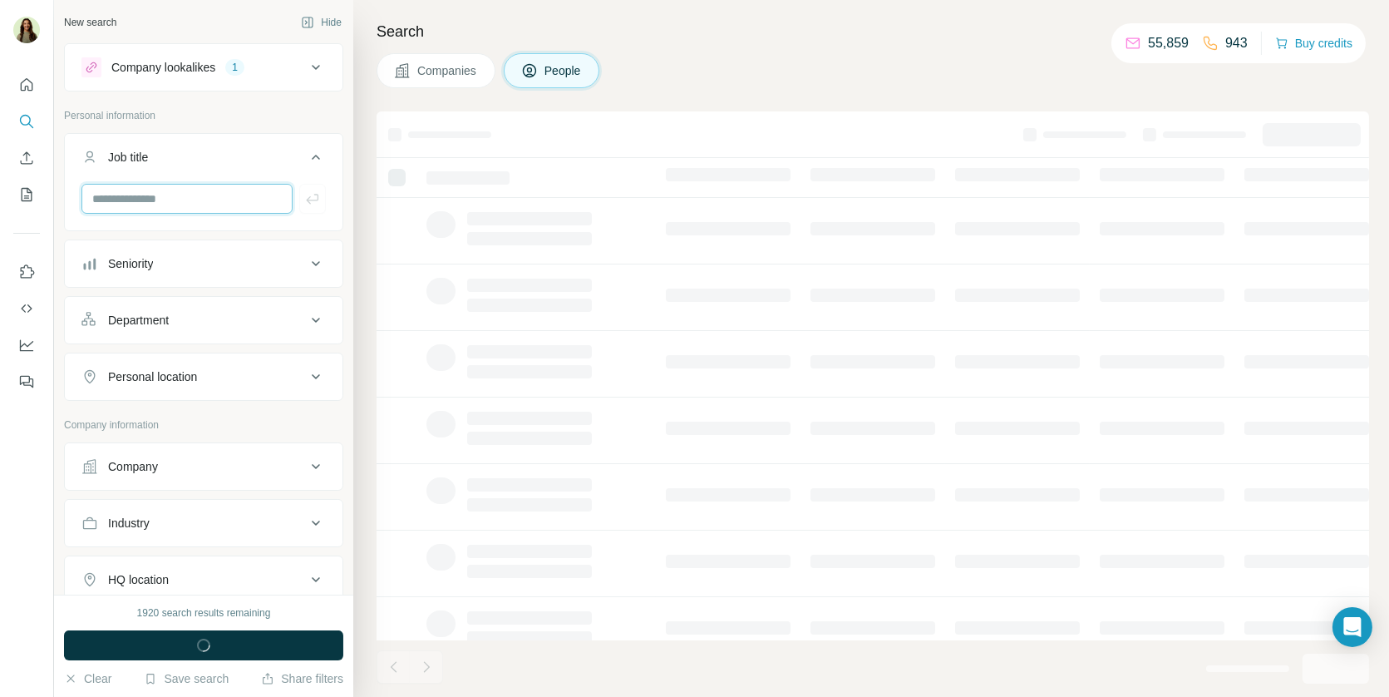
click at [226, 205] on input "text" at bounding box center [186, 199] width 211 height 30
type input "***"
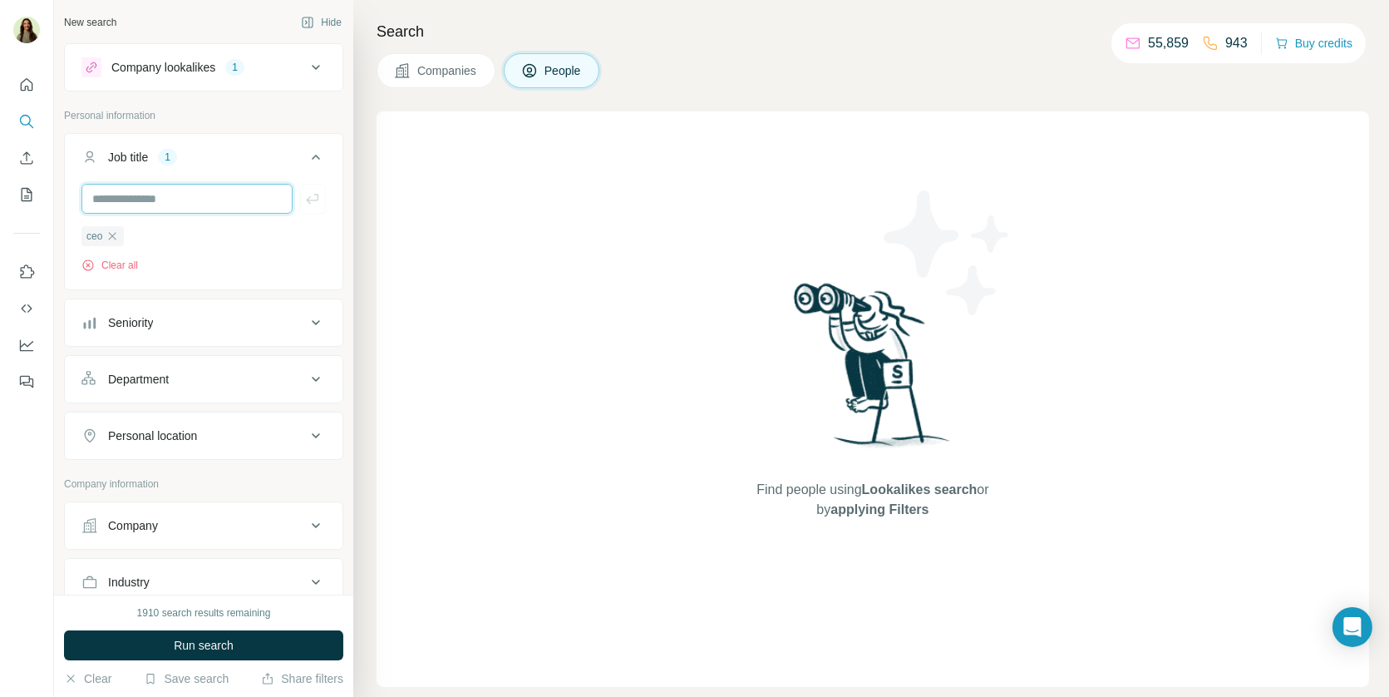
click at [213, 210] on input "text" at bounding box center [186, 199] width 211 height 30
type input "**********"
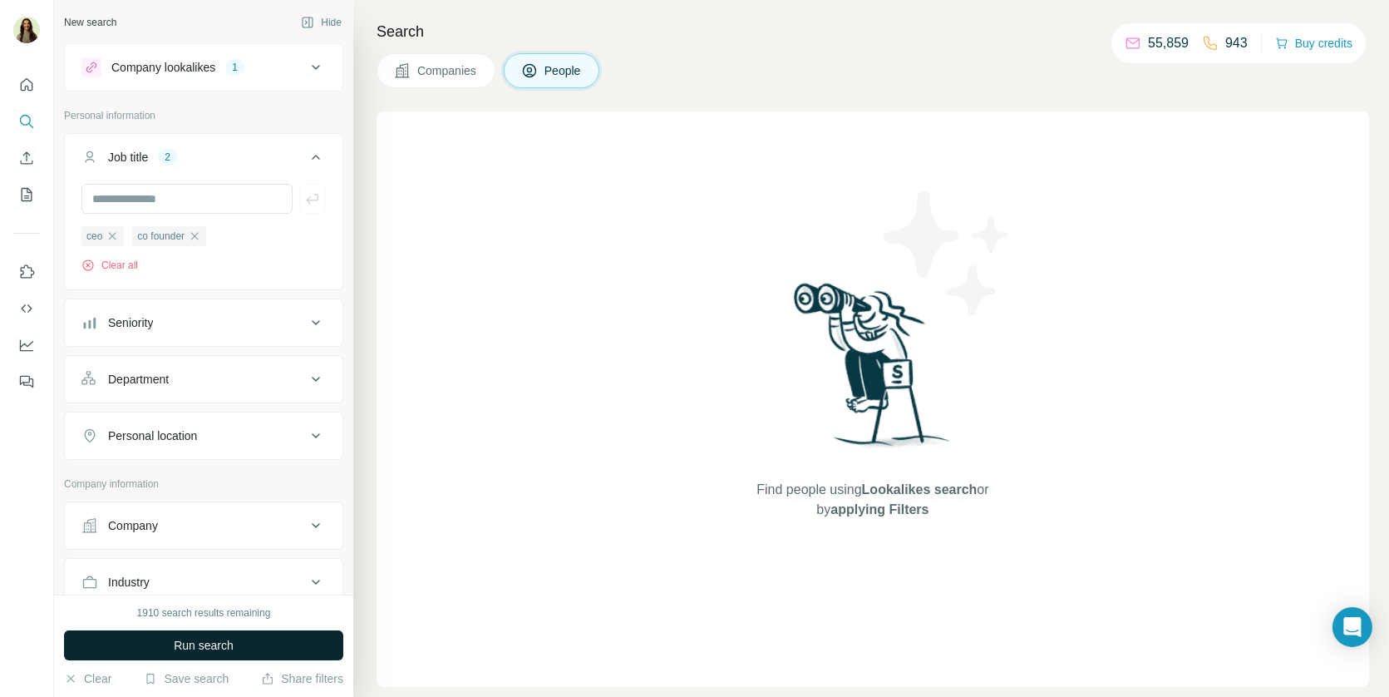
click at [205, 644] on span "Run search" at bounding box center [204, 645] width 60 height 17
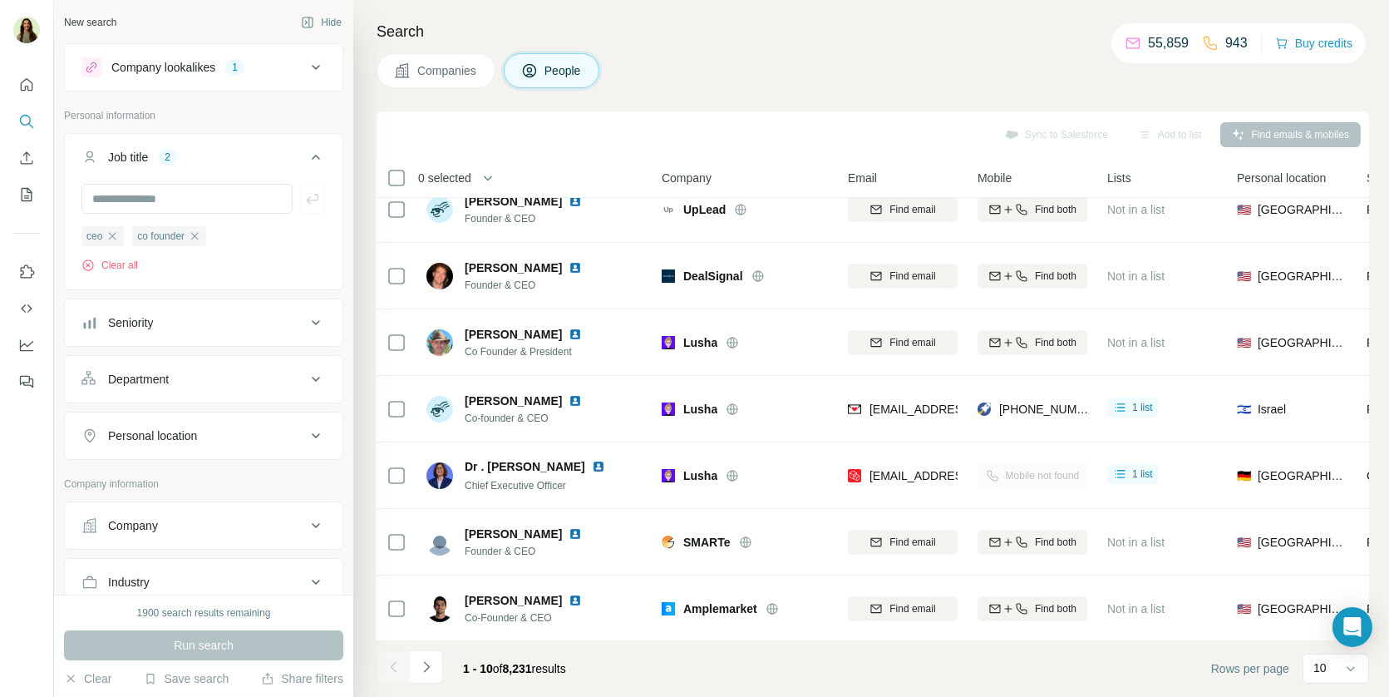
scroll to position [222, 4]
click at [27, 153] on icon "Enrich CSV" at bounding box center [27, 157] width 12 height 12
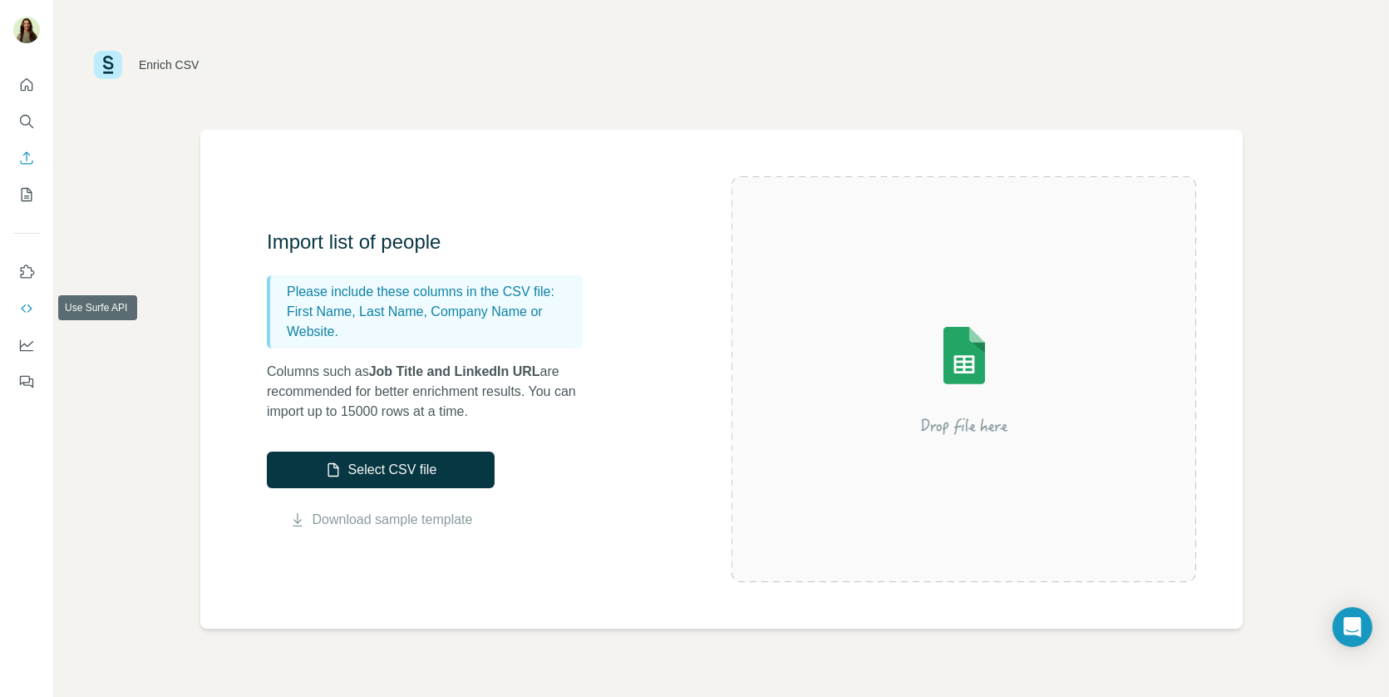
click at [33, 298] on button "Use Surfe API" at bounding box center [26, 308] width 27 height 30
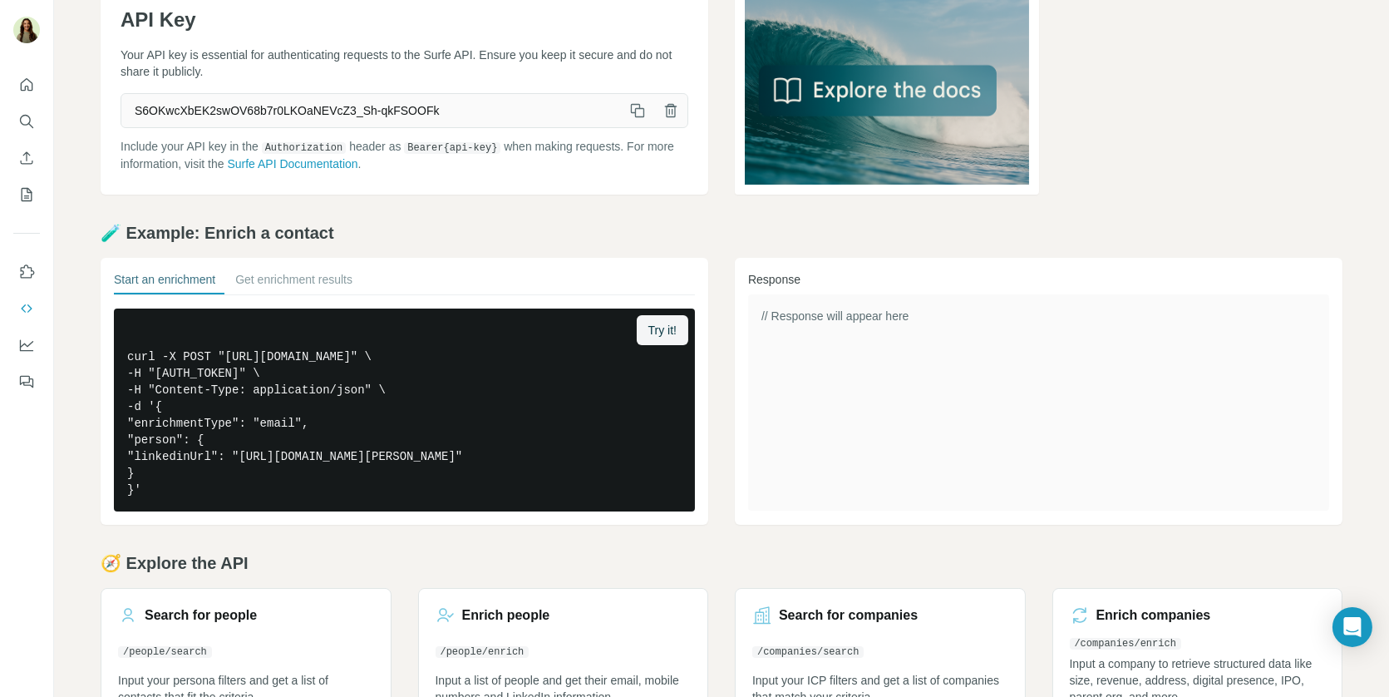
scroll to position [141, 0]
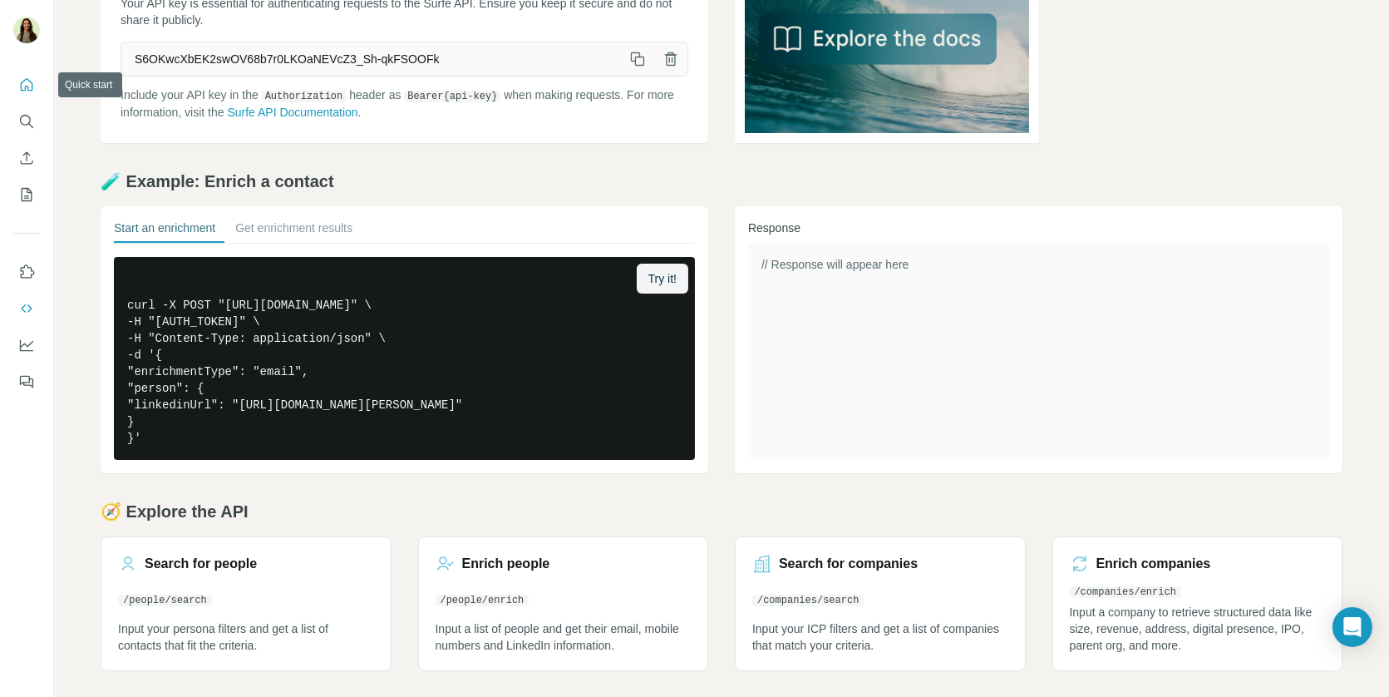
click at [22, 86] on icon "Quick start" at bounding box center [26, 84] width 17 height 17
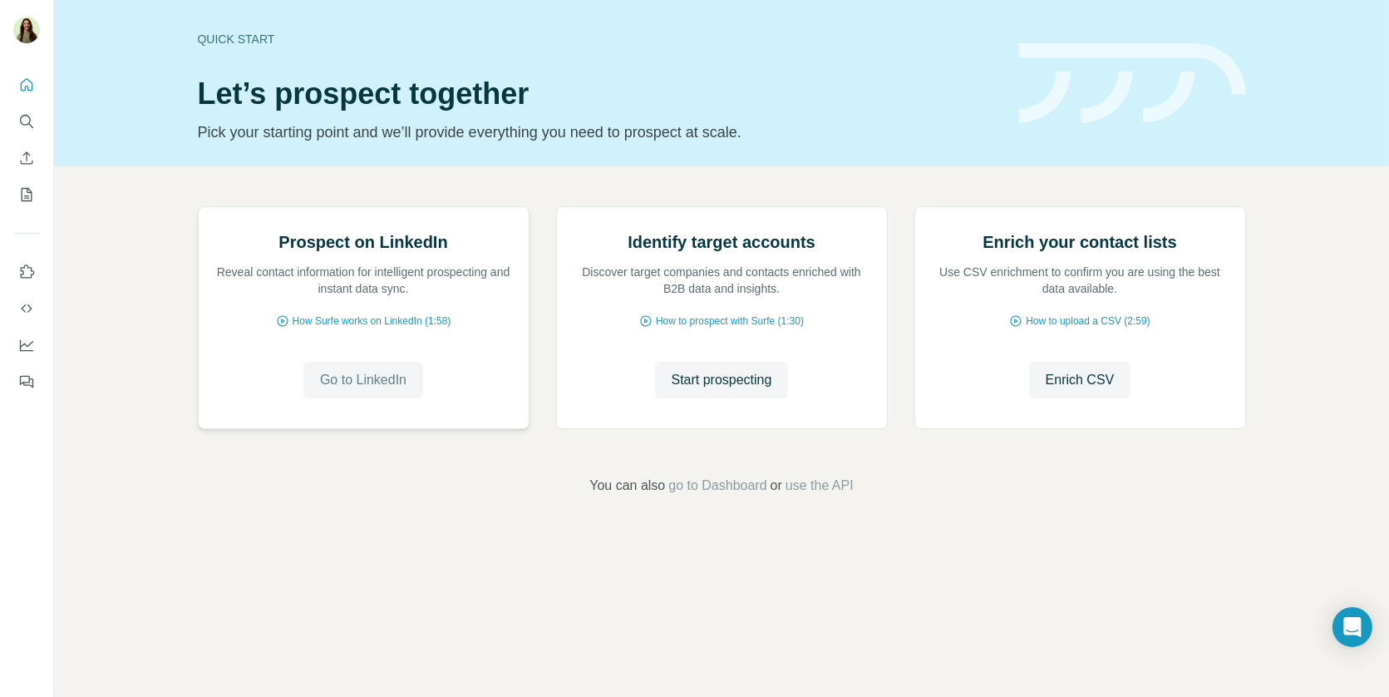
click at [366, 390] on span "Go to LinkedIn" at bounding box center [363, 380] width 86 height 20
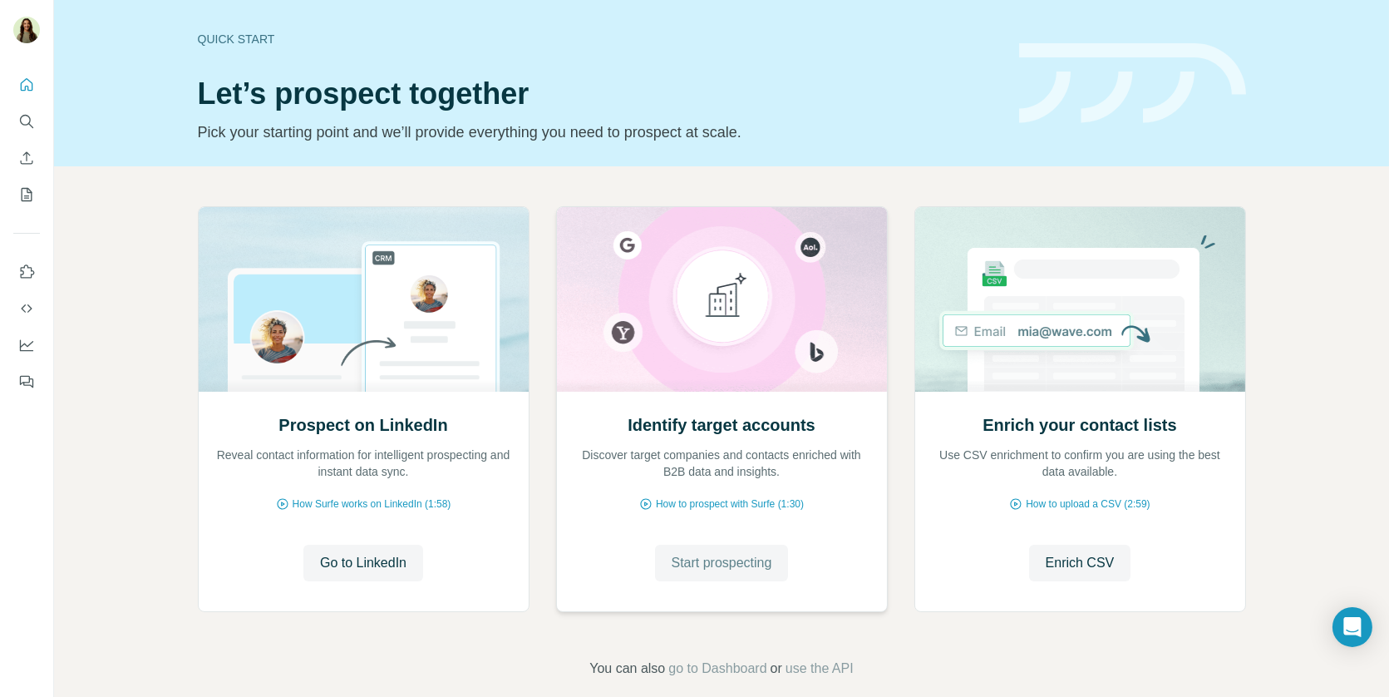
click at [718, 570] on span "Start prospecting" at bounding box center [722, 563] width 101 height 20
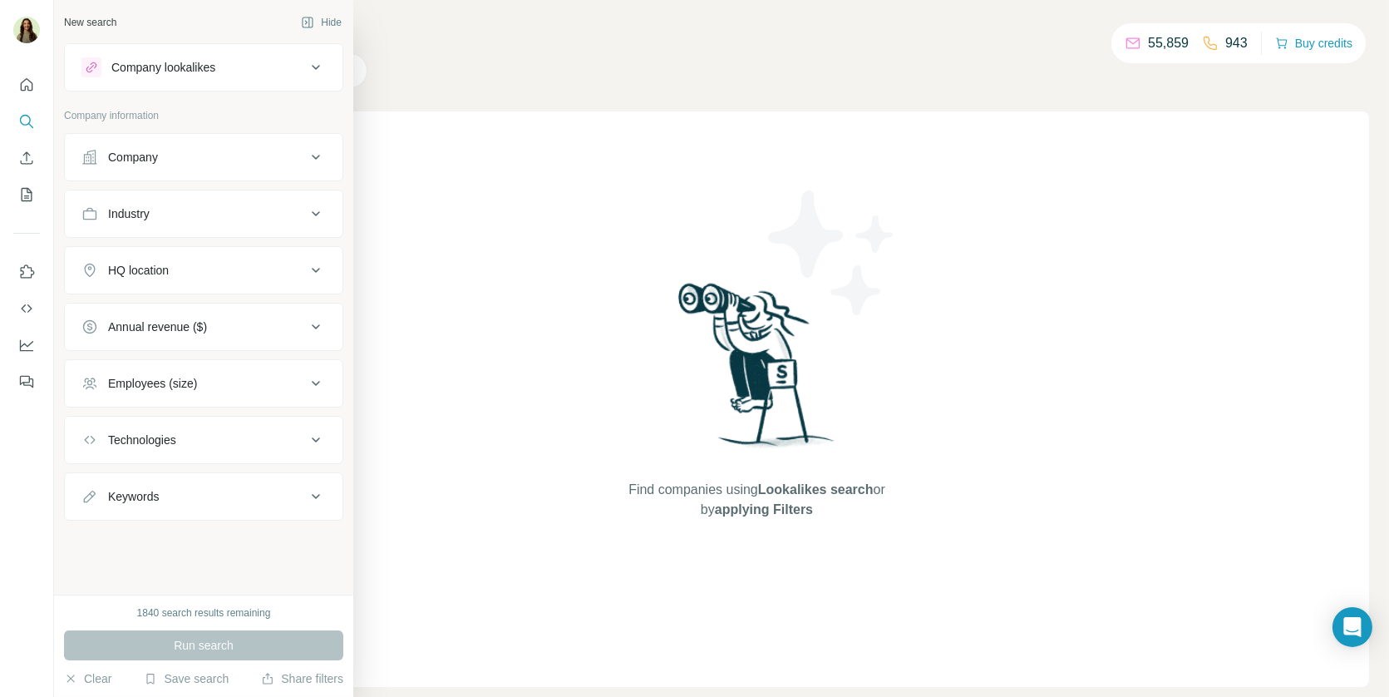
click at [185, 155] on div "Company" at bounding box center [193, 157] width 224 height 17
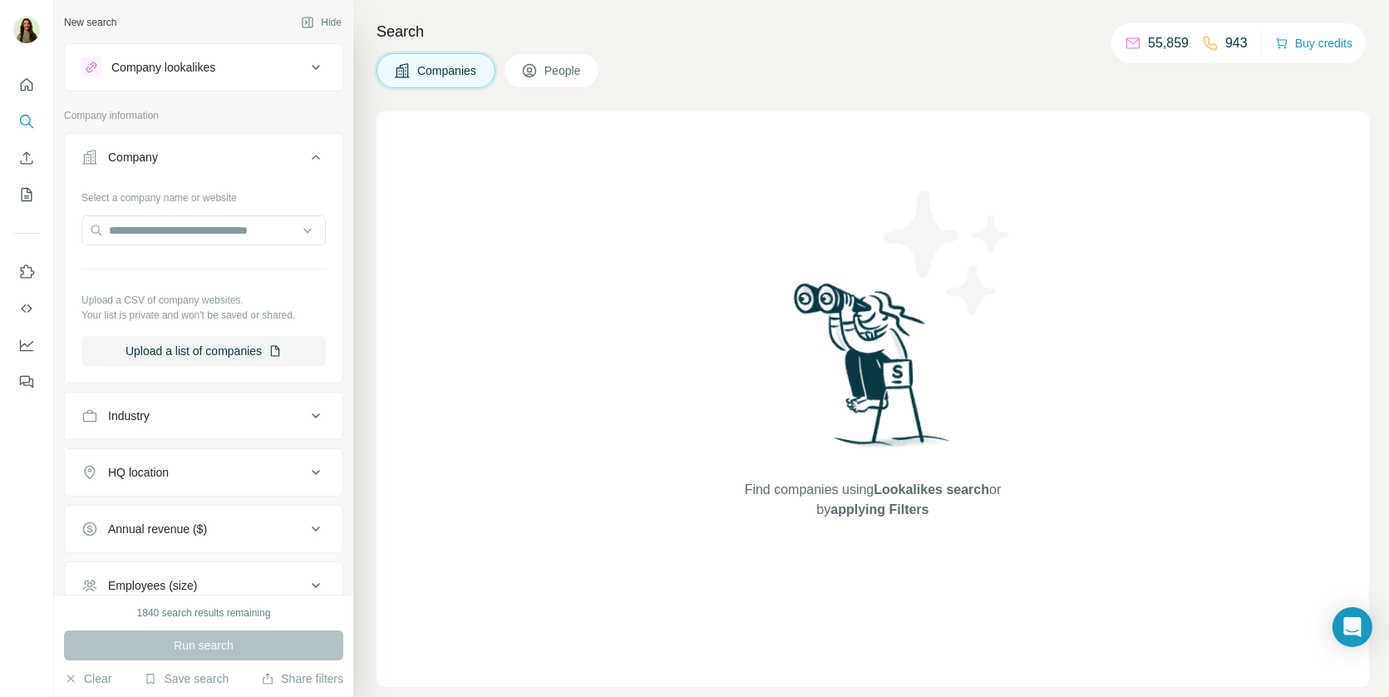
click at [180, 68] on div "Company lookalikes" at bounding box center [163, 67] width 104 height 17
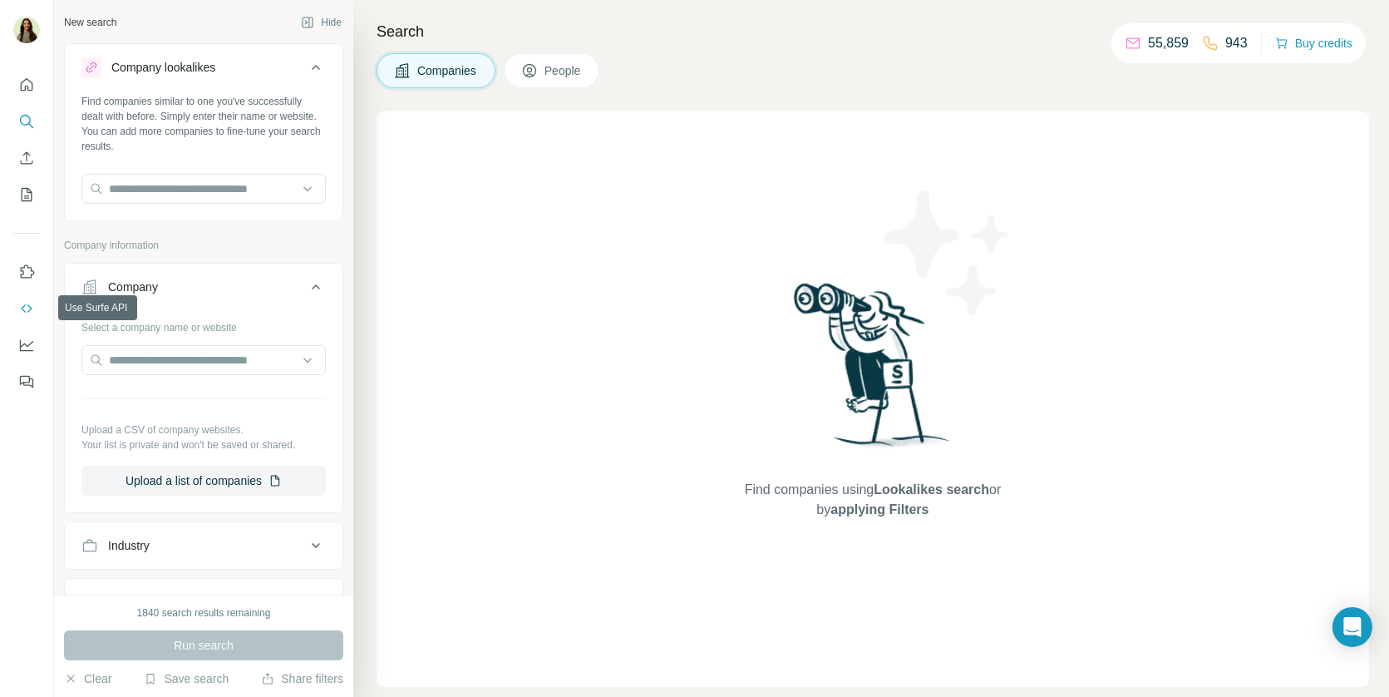
click at [26, 305] on icon "Use Surfe API" at bounding box center [26, 308] width 17 height 17
